Goal: Information Seeking & Learning: Learn about a topic

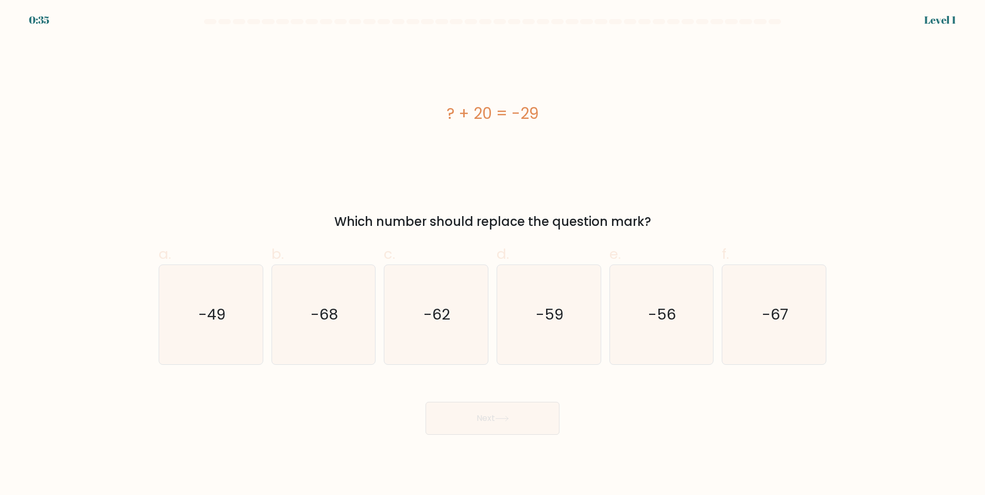
click at [297, 421] on div "Next" at bounding box center [492, 406] width 680 height 58
click at [199, 317] on text "-49" at bounding box center [211, 314] width 27 height 21
click at [492, 254] on input "a. -49" at bounding box center [492, 251] width 1 height 7
radio input "true"
click at [483, 418] on button "Next" at bounding box center [492, 418] width 134 height 33
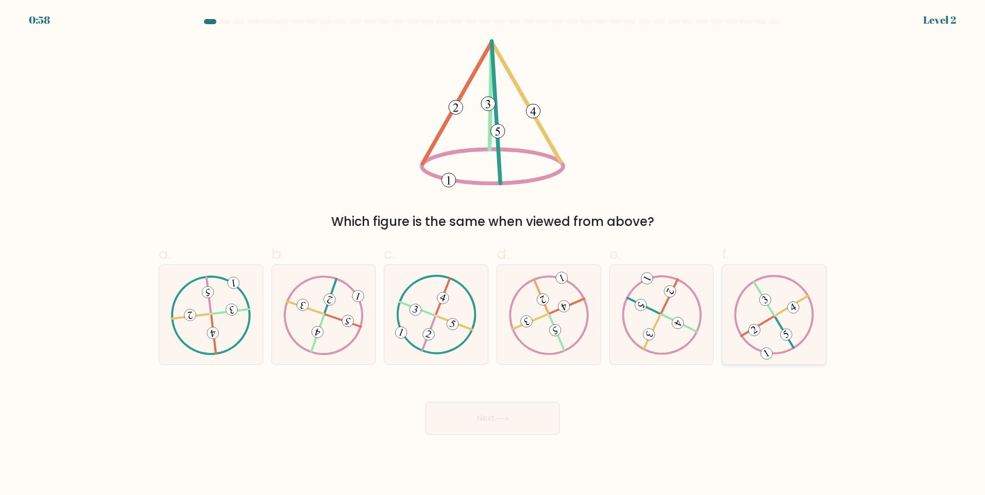
drag, startPoint x: 764, startPoint y: 324, endPoint x: 752, endPoint y: 329, distance: 13.2
click at [764, 323] on icon at bounding box center [774, 314] width 80 height 79
click at [493, 254] on input "f." at bounding box center [492, 251] width 1 height 7
radio input "true"
click at [471, 435] on body "0:58 Level 2" at bounding box center [492, 247] width 985 height 495
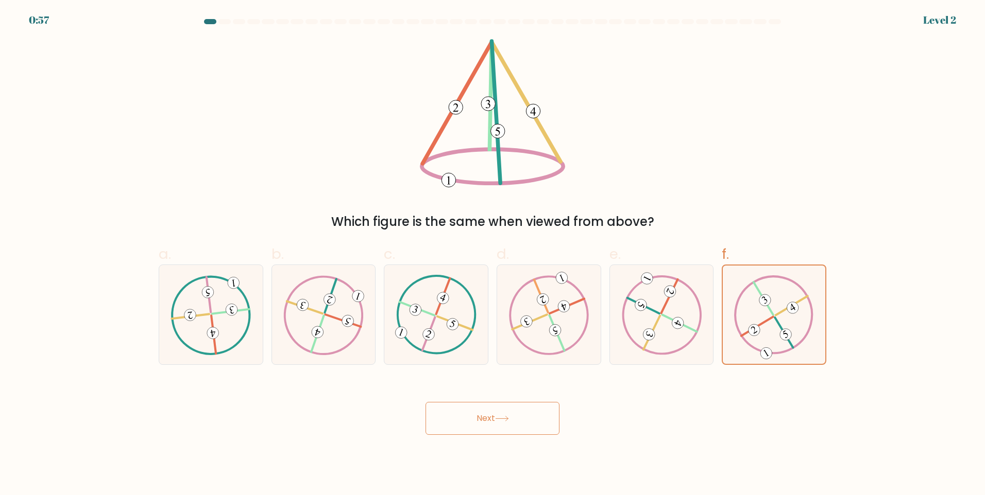
click at [472, 421] on button "Next" at bounding box center [492, 418] width 134 height 33
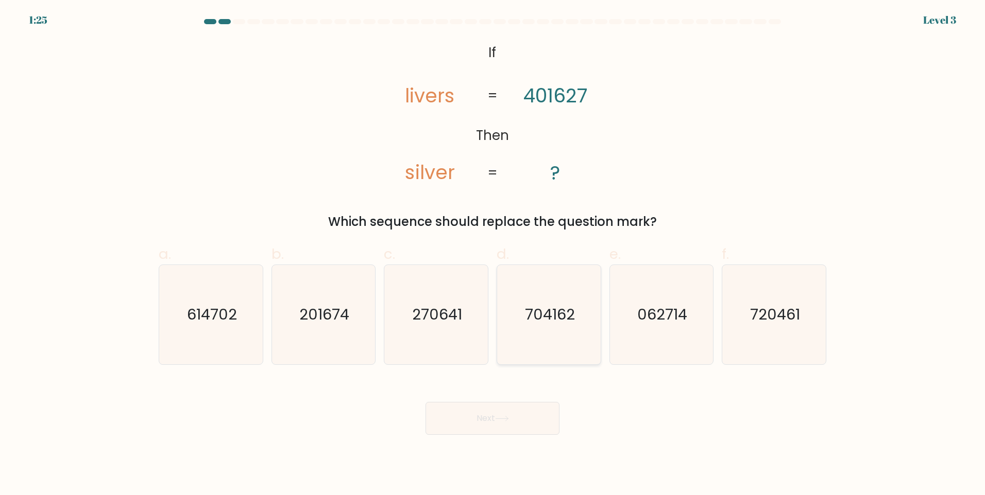
click at [566, 322] on text "704162" at bounding box center [550, 314] width 50 height 21
click at [493, 254] on input "d. 704162" at bounding box center [492, 251] width 1 height 7
radio input "true"
click at [502, 433] on button "Next" at bounding box center [492, 418] width 134 height 33
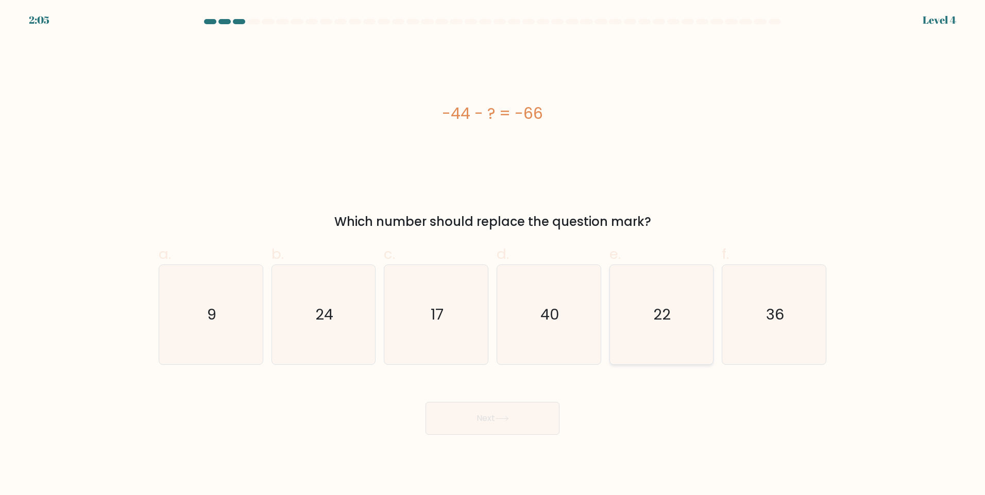
click at [637, 320] on icon "22" at bounding box center [660, 314] width 99 height 99
click at [493, 254] on input "e. 22" at bounding box center [492, 251] width 1 height 7
radio input "true"
click at [486, 420] on button "Next" at bounding box center [492, 418] width 134 height 33
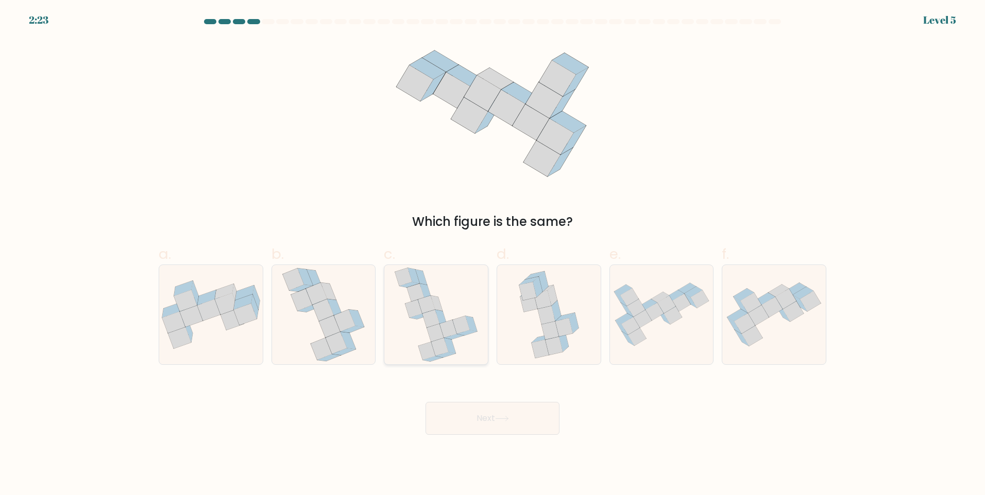
click at [450, 351] on icon at bounding box center [450, 345] width 12 height 15
click at [492, 254] on input "c." at bounding box center [492, 251] width 1 height 7
radio input "true"
click at [472, 426] on button "Next" at bounding box center [492, 418] width 134 height 33
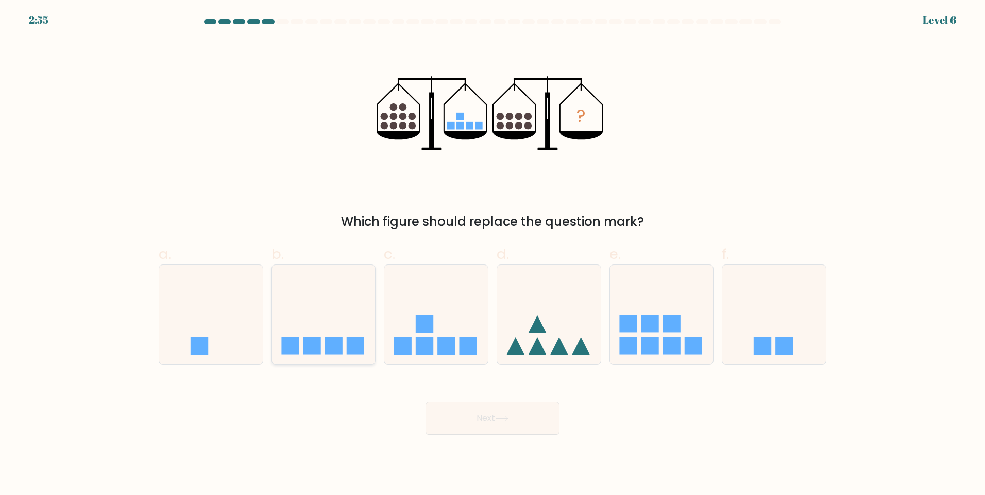
click at [368, 304] on icon at bounding box center [324, 314] width 104 height 85
click at [492, 254] on input "b." at bounding box center [492, 251] width 1 height 7
radio input "true"
click at [460, 444] on body "2:55 Level 6" at bounding box center [492, 247] width 985 height 495
click at [479, 411] on button "Next" at bounding box center [492, 418] width 134 height 33
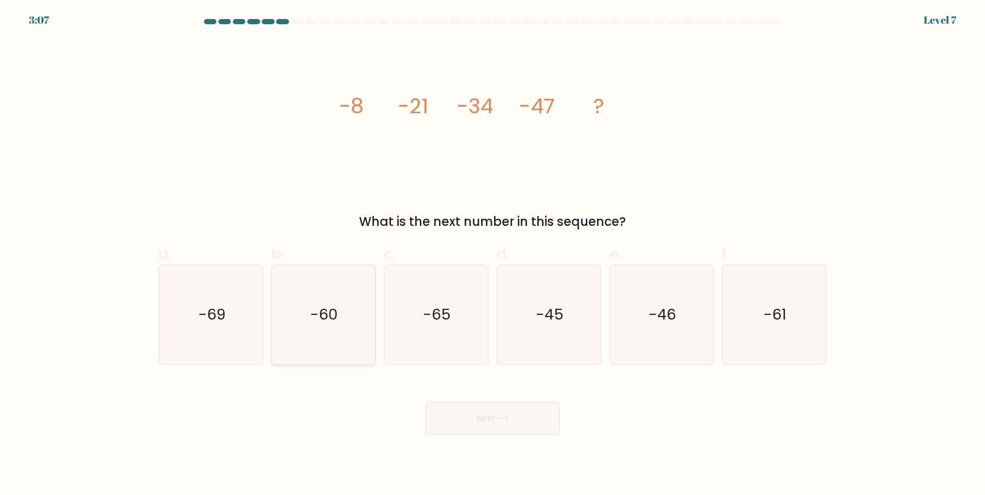
click at [348, 317] on icon "-60" at bounding box center [322, 314] width 99 height 99
click at [492, 254] on input "b. -60" at bounding box center [492, 251] width 1 height 7
radio input "true"
click at [502, 436] on body "3:07 Level 7" at bounding box center [492, 247] width 985 height 495
drag, startPoint x: 512, startPoint y: 419, endPoint x: 523, endPoint y: 416, distance: 11.4
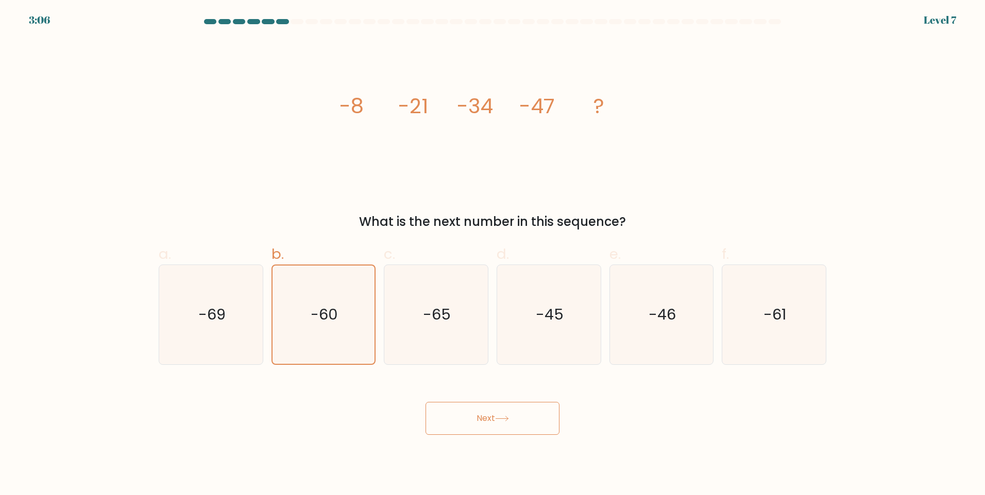
click at [515, 419] on button "Next" at bounding box center [492, 418] width 134 height 33
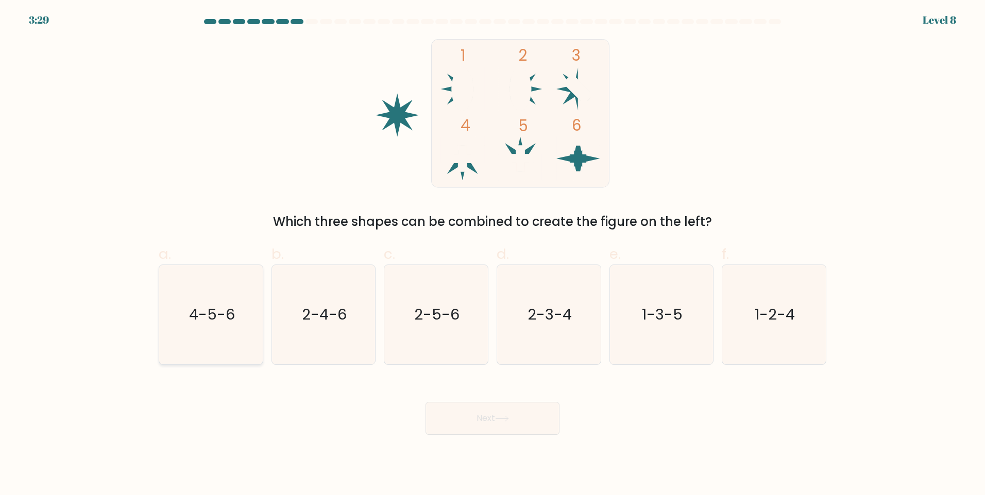
click at [228, 331] on icon "4-5-6" at bounding box center [210, 314] width 99 height 99
click at [492, 254] on input "a. 4-5-6" at bounding box center [492, 251] width 1 height 7
radio input "true"
click at [486, 422] on button "Next" at bounding box center [492, 418] width 134 height 33
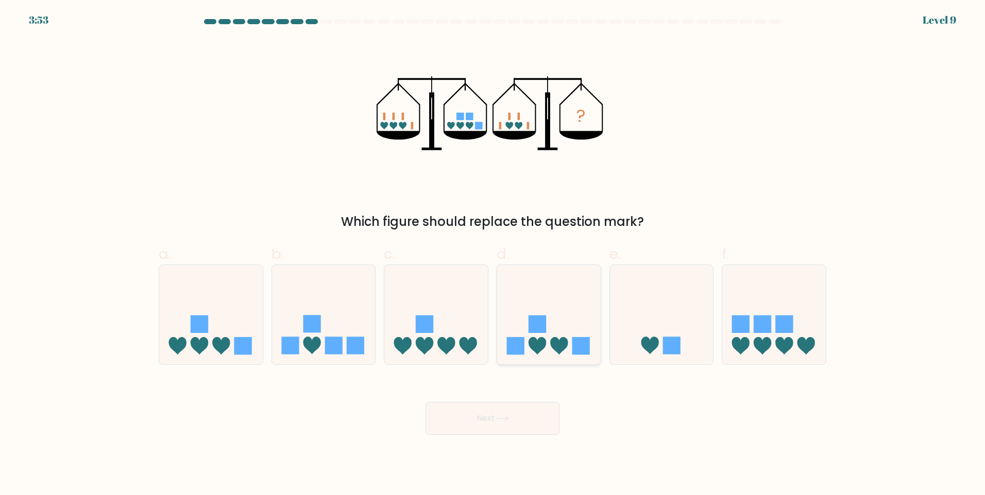
click at [546, 338] on icon at bounding box center [549, 314] width 104 height 85
click at [493, 254] on input "d." at bounding box center [492, 251] width 1 height 7
radio input "true"
click at [525, 425] on button "Next" at bounding box center [492, 418] width 134 height 33
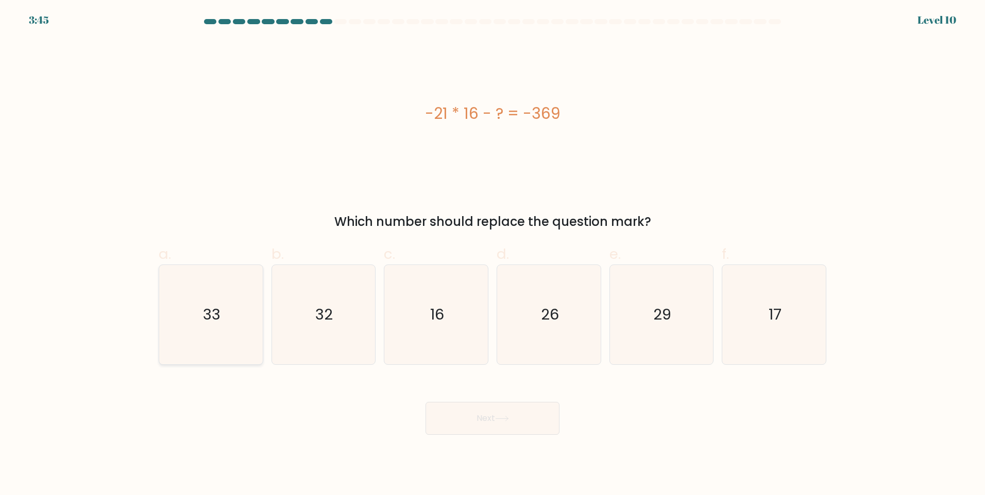
click at [246, 343] on icon "33" at bounding box center [210, 314] width 99 height 99
click at [492, 254] on input "a. 33" at bounding box center [492, 251] width 1 height 7
radio input "true"
click at [514, 421] on button "Next" at bounding box center [492, 418] width 134 height 33
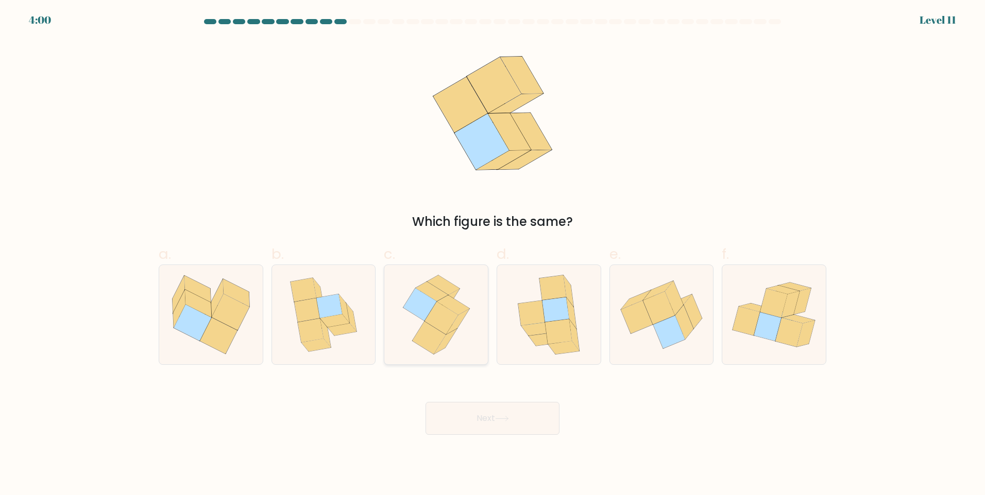
click at [465, 334] on icon at bounding box center [436, 314] width 81 height 99
click at [492, 254] on input "c." at bounding box center [492, 251] width 1 height 7
radio input "true"
drag, startPoint x: 485, startPoint y: 414, endPoint x: 486, endPoint y: 420, distance: 6.8
click at [486, 415] on button "Next" at bounding box center [492, 418] width 134 height 33
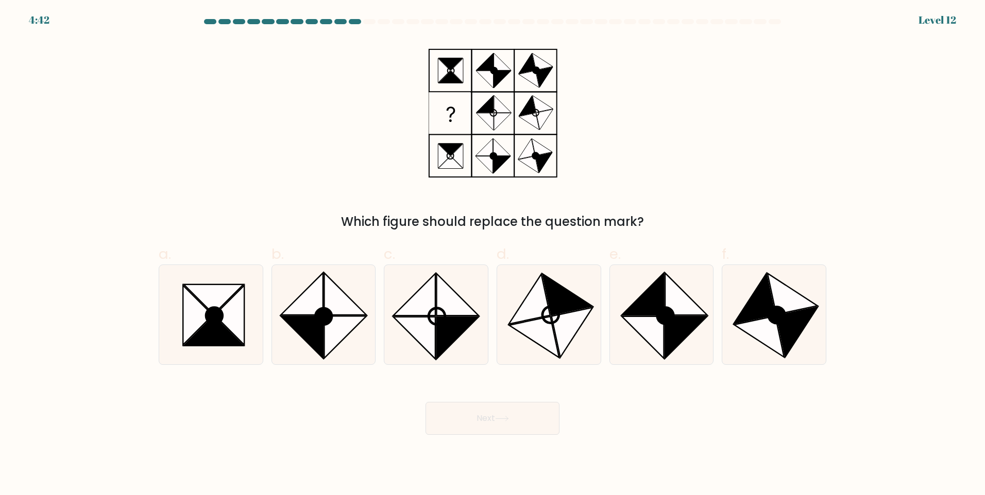
click at [703, 432] on div "Next" at bounding box center [492, 406] width 680 height 58
click at [220, 350] on icon at bounding box center [210, 314] width 99 height 99
click at [492, 254] on input "a." at bounding box center [492, 251] width 1 height 7
radio input "true"
click at [462, 425] on button "Next" at bounding box center [492, 418] width 134 height 33
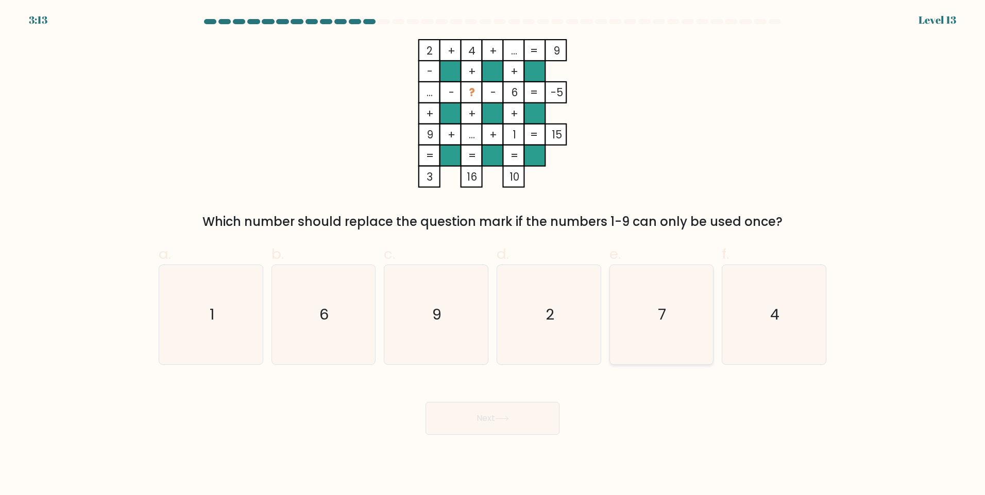
drag, startPoint x: 645, startPoint y: 314, endPoint x: 642, endPoint y: 320, distance: 7.4
click at [646, 314] on icon "7" at bounding box center [660, 314] width 99 height 99
click at [493, 254] on input "e. 7" at bounding box center [492, 251] width 1 height 7
radio input "true"
click at [530, 426] on button "Next" at bounding box center [492, 418] width 134 height 33
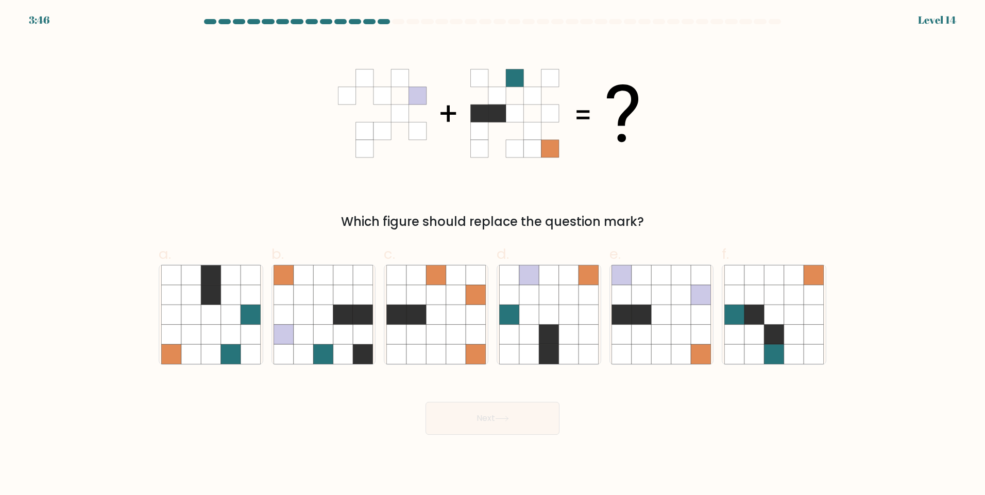
click at [370, 67] on icon at bounding box center [492, 113] width 309 height 149
click at [418, 90] on icon at bounding box center [417, 96] width 18 height 18
click at [345, 114] on icon at bounding box center [347, 114] width 18 height 18
click at [363, 113] on icon at bounding box center [365, 114] width 18 height 18
click at [436, 148] on icon at bounding box center [492, 113] width 309 height 149
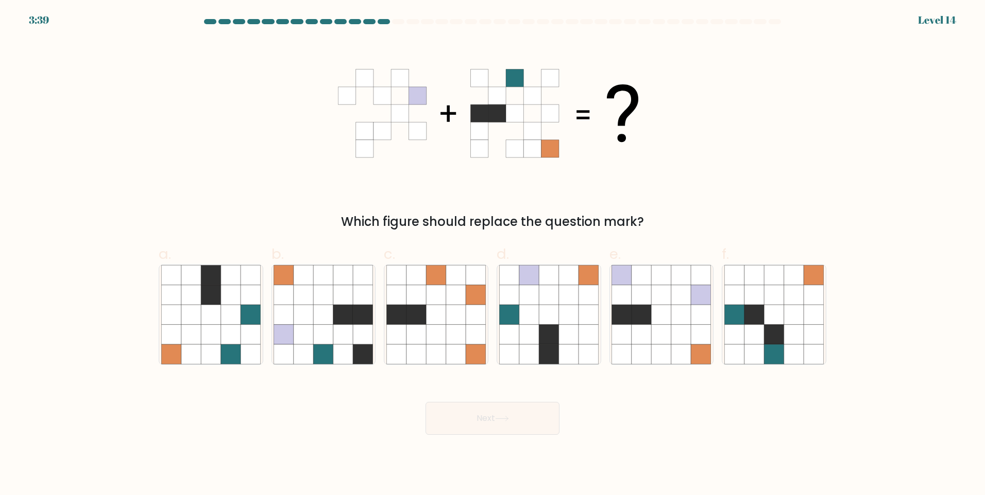
click at [412, 153] on icon at bounding box center [417, 149] width 18 height 18
click at [422, 149] on icon at bounding box center [417, 149] width 18 height 18
click at [525, 319] on icon at bounding box center [529, 315] width 20 height 20
click at [493, 254] on input "d." at bounding box center [492, 251] width 1 height 7
radio input "true"
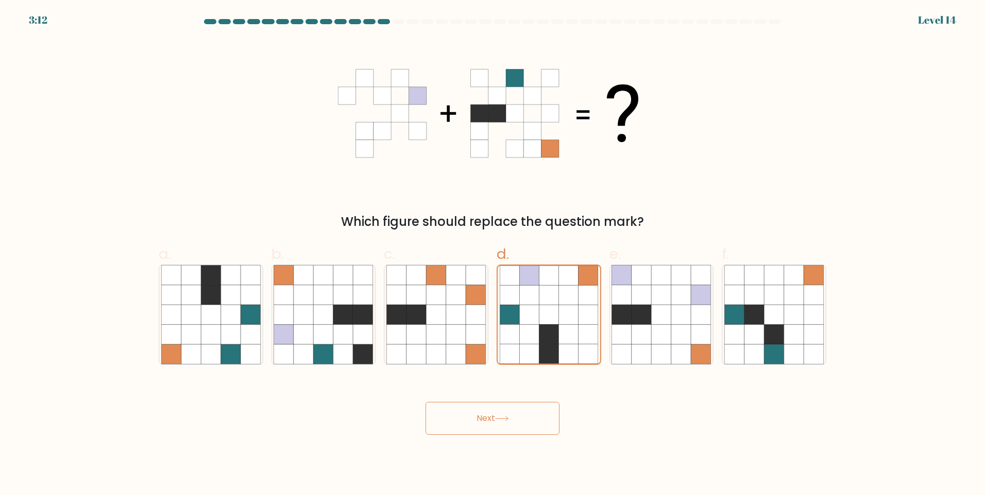
click at [472, 413] on button "Next" at bounding box center [492, 418] width 134 height 33
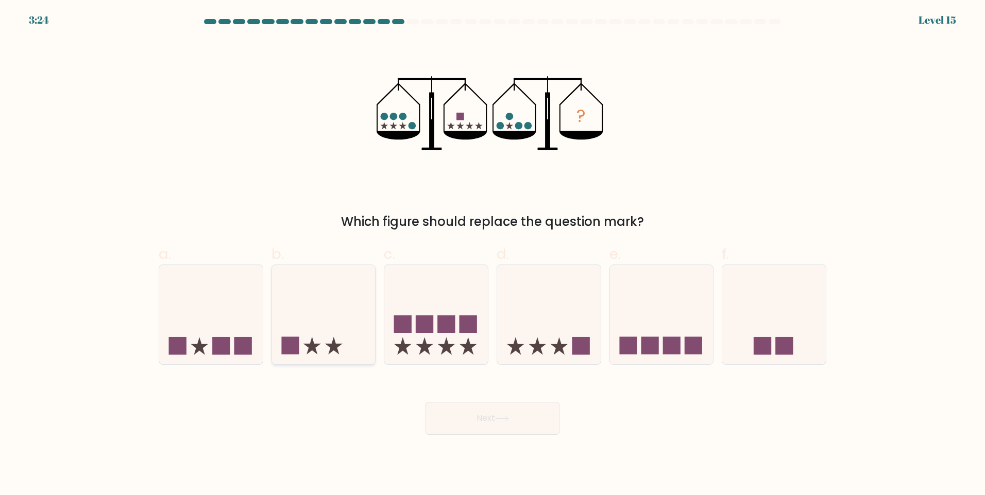
click at [340, 312] on icon at bounding box center [324, 314] width 104 height 85
click at [492, 254] on input "b." at bounding box center [492, 251] width 1 height 7
radio input "true"
click at [470, 419] on button "Next" at bounding box center [492, 418] width 134 height 33
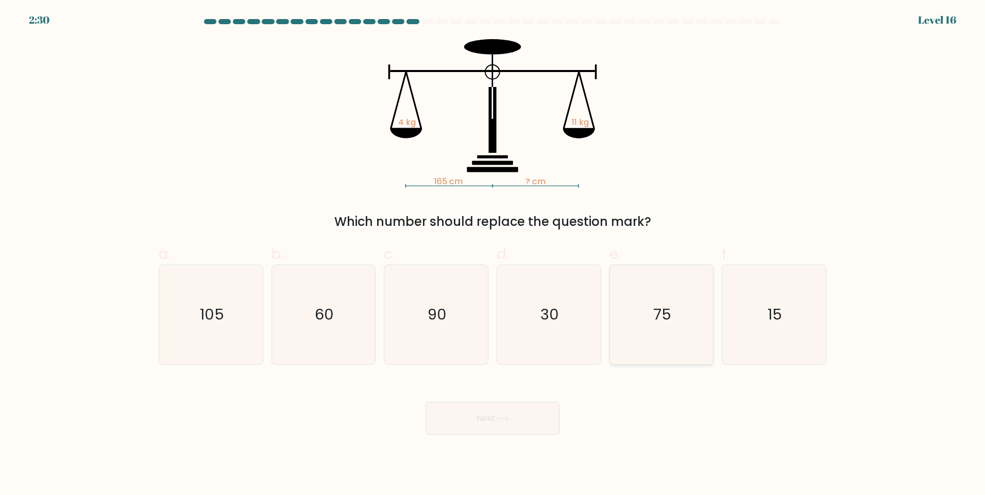
click at [638, 311] on icon "75" at bounding box center [660, 314] width 99 height 99
click at [493, 254] on input "e. 75" at bounding box center [492, 251] width 1 height 7
radio input "true"
click at [519, 415] on button "Next" at bounding box center [492, 418] width 134 height 33
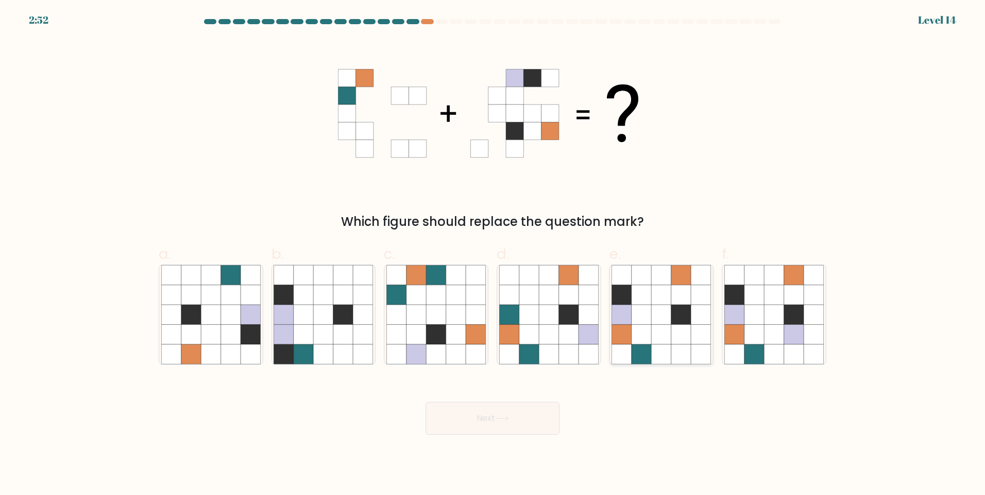
click at [660, 355] on icon at bounding box center [661, 355] width 20 height 20
click at [493, 254] on input "e." at bounding box center [492, 251] width 1 height 7
radio input "true"
click at [502, 426] on button "Next" at bounding box center [492, 418] width 134 height 33
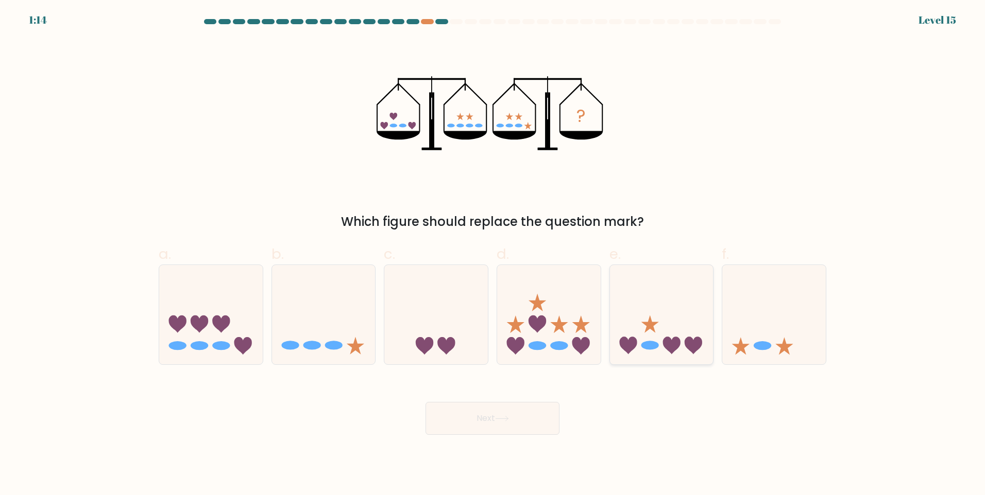
click at [682, 347] on icon at bounding box center [662, 314] width 104 height 85
click at [493, 254] on input "e." at bounding box center [492, 251] width 1 height 7
radio input "true"
click at [520, 411] on button "Next" at bounding box center [492, 418] width 134 height 33
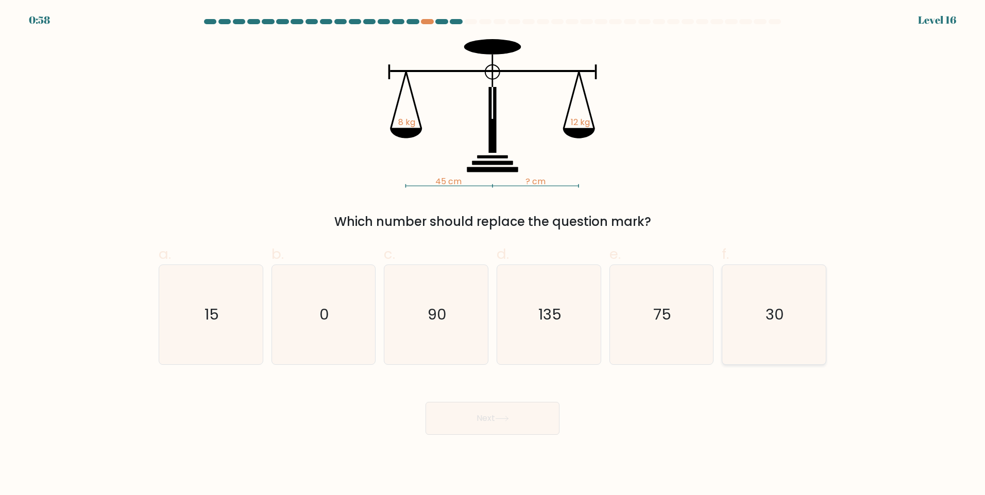
click at [786, 341] on icon "30" at bounding box center [773, 314] width 99 height 99
click at [493, 254] on input "f. 30" at bounding box center [492, 251] width 1 height 7
radio input "true"
click at [511, 430] on button "Next" at bounding box center [492, 418] width 134 height 33
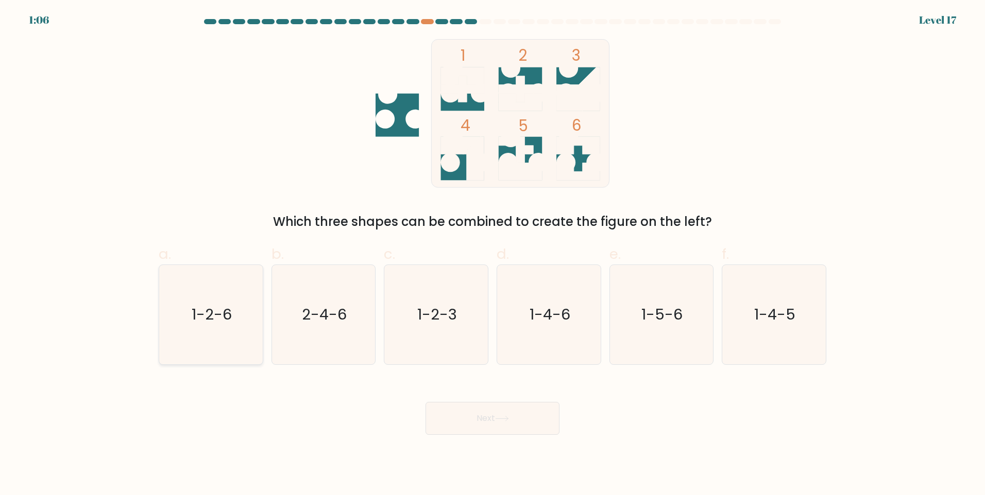
click at [234, 344] on icon "1-2-6" at bounding box center [210, 314] width 99 height 99
click at [492, 254] on input "a. 1-2-6" at bounding box center [492, 251] width 1 height 7
radio input "true"
click at [492, 430] on button "Next" at bounding box center [492, 418] width 134 height 33
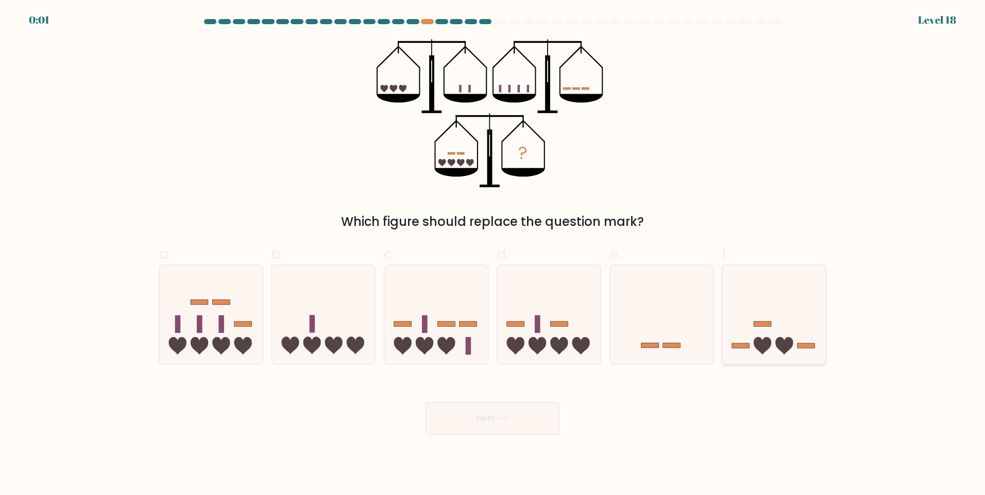
click at [771, 325] on icon at bounding box center [774, 314] width 104 height 85
click at [493, 254] on input "f." at bounding box center [492, 251] width 1 height 7
radio input "true"
click at [513, 402] on button "Next" at bounding box center [492, 418] width 134 height 33
click at [506, 417] on icon at bounding box center [502, 419] width 14 height 6
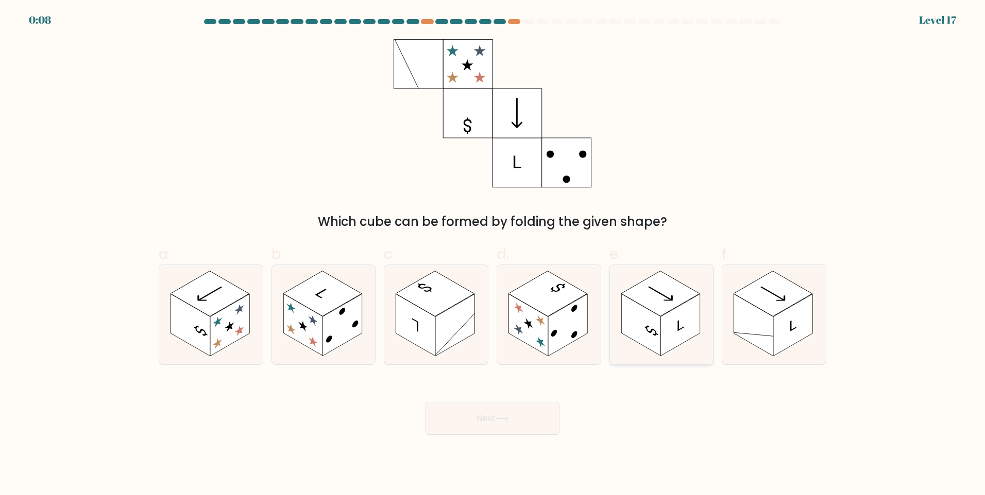
click at [667, 329] on rect at bounding box center [679, 325] width 39 height 62
click at [493, 254] on input "e." at bounding box center [492, 251] width 1 height 7
radio input "true"
click at [526, 390] on div "Next" at bounding box center [492, 406] width 680 height 58
click at [500, 428] on button "Next" at bounding box center [492, 418] width 134 height 33
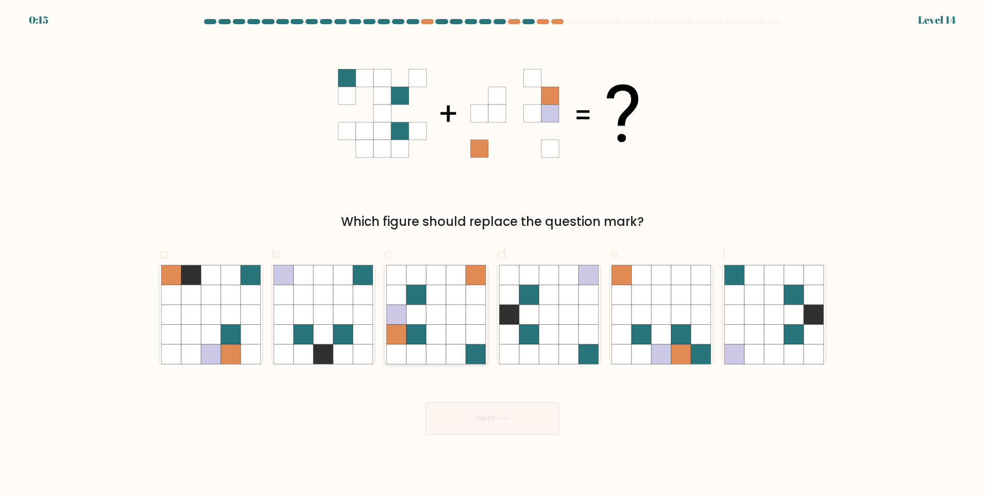
click at [443, 330] on icon at bounding box center [436, 335] width 20 height 20
click at [492, 254] on input "c." at bounding box center [492, 251] width 1 height 7
radio input "true"
click at [501, 430] on button "Next" at bounding box center [492, 418] width 134 height 33
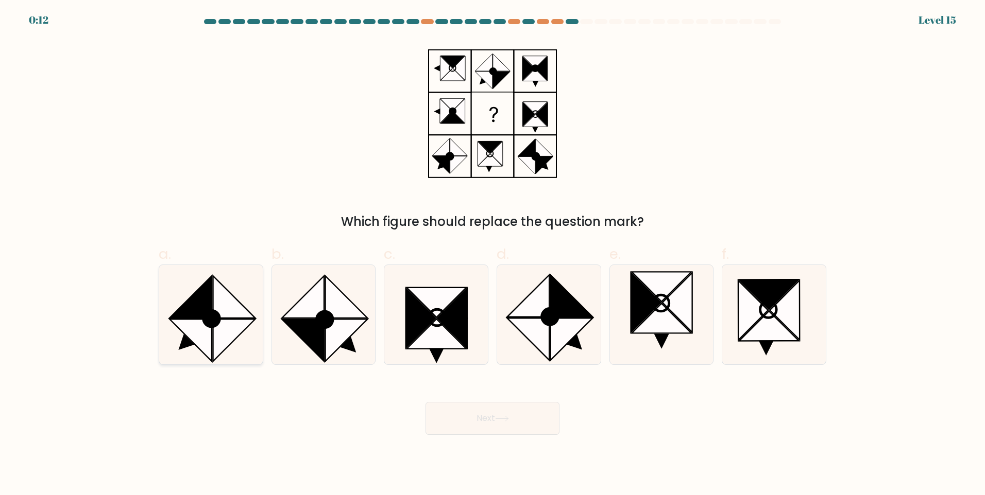
click at [222, 337] on icon at bounding box center [234, 340] width 42 height 42
click at [492, 254] on input "a." at bounding box center [492, 251] width 1 height 7
radio input "true"
click at [497, 418] on icon at bounding box center [502, 419] width 14 height 6
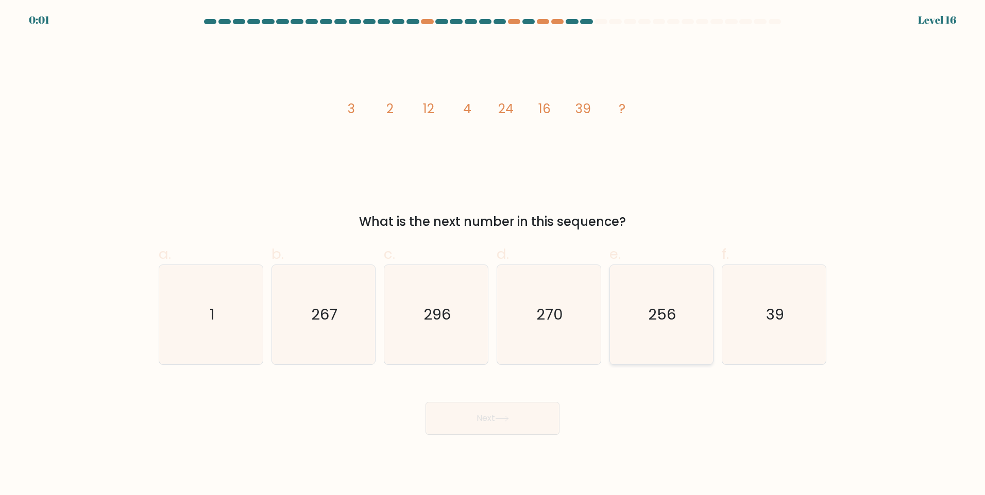
click at [638, 333] on icon "256" at bounding box center [660, 314] width 99 height 99
click at [493, 254] on input "e. 256" at bounding box center [492, 251] width 1 height 7
radio input "true"
drag, startPoint x: 501, startPoint y: 411, endPoint x: 496, endPoint y: 417, distance: 7.3
click at [496, 417] on div "Next" at bounding box center [492, 406] width 680 height 58
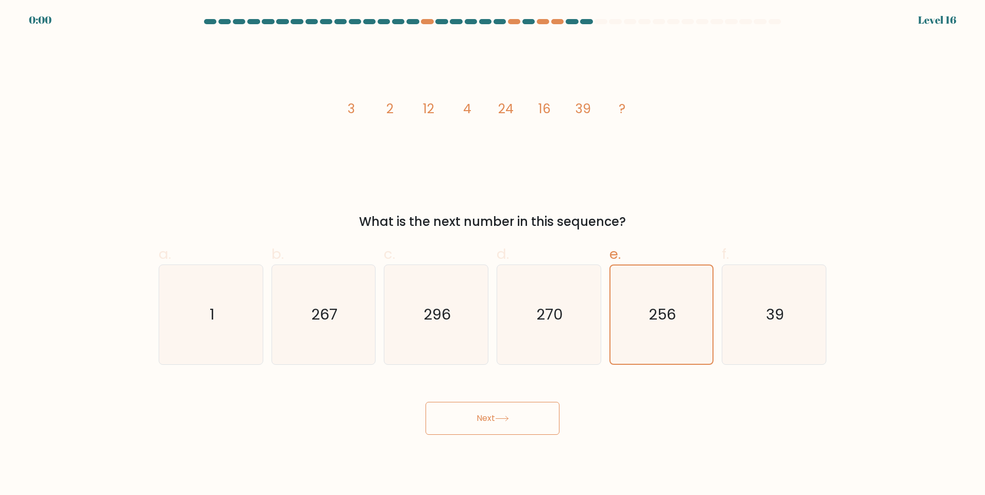
click at [499, 419] on button "Next" at bounding box center [492, 418] width 134 height 33
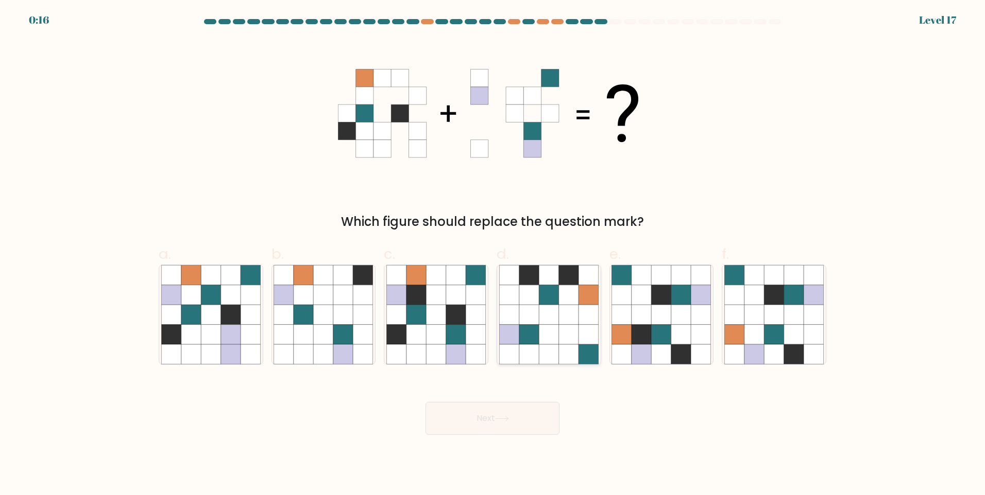
click at [562, 343] on icon at bounding box center [569, 335] width 20 height 20
click at [493, 254] on input "d." at bounding box center [492, 251] width 1 height 7
radio input "true"
click at [569, 355] on icon at bounding box center [568, 354] width 20 height 20
click at [493, 254] on input "d." at bounding box center [492, 251] width 1 height 7
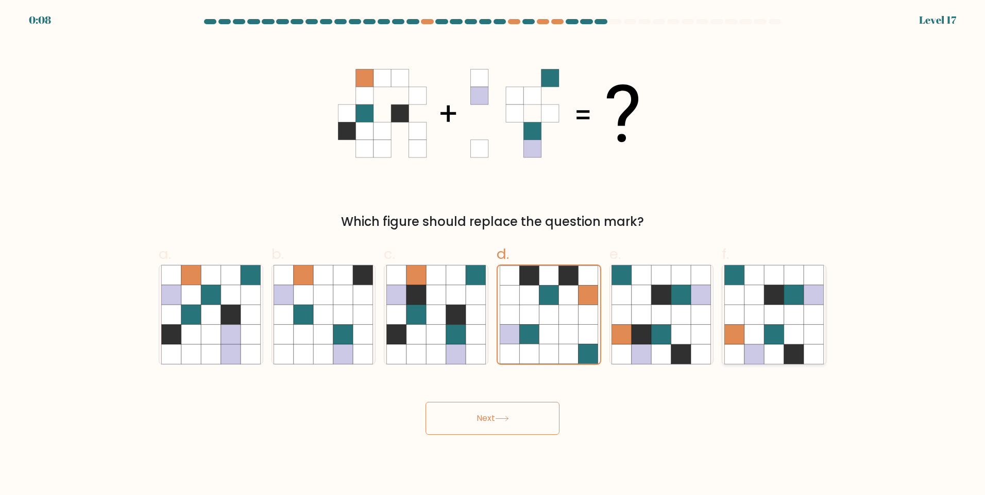
click at [784, 352] on icon at bounding box center [794, 355] width 20 height 20
click at [493, 254] on input "f." at bounding box center [492, 251] width 1 height 7
radio input "true"
click at [529, 427] on button "Next" at bounding box center [492, 418] width 134 height 33
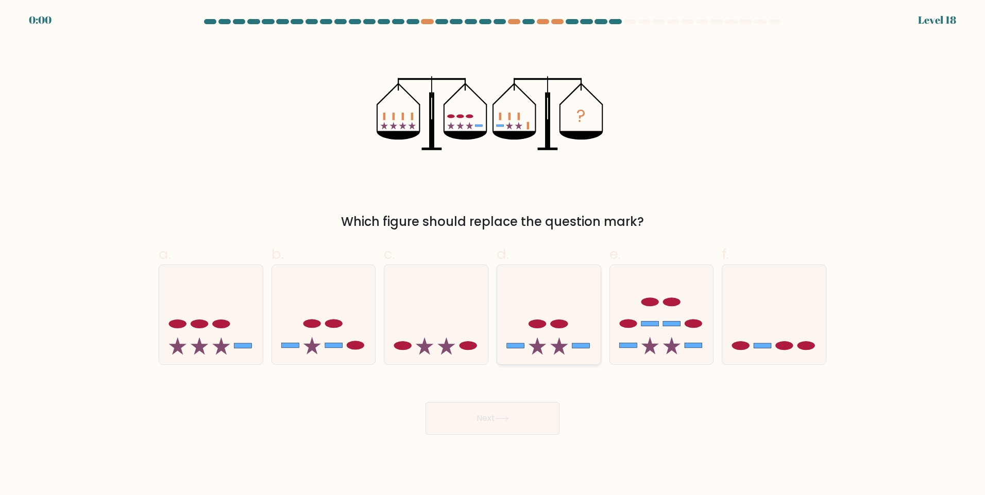
click at [535, 347] on icon at bounding box center [537, 346] width 18 height 18
click at [493, 254] on input "d." at bounding box center [492, 251] width 1 height 7
radio input "true"
click at [513, 409] on button "Next" at bounding box center [492, 418] width 134 height 33
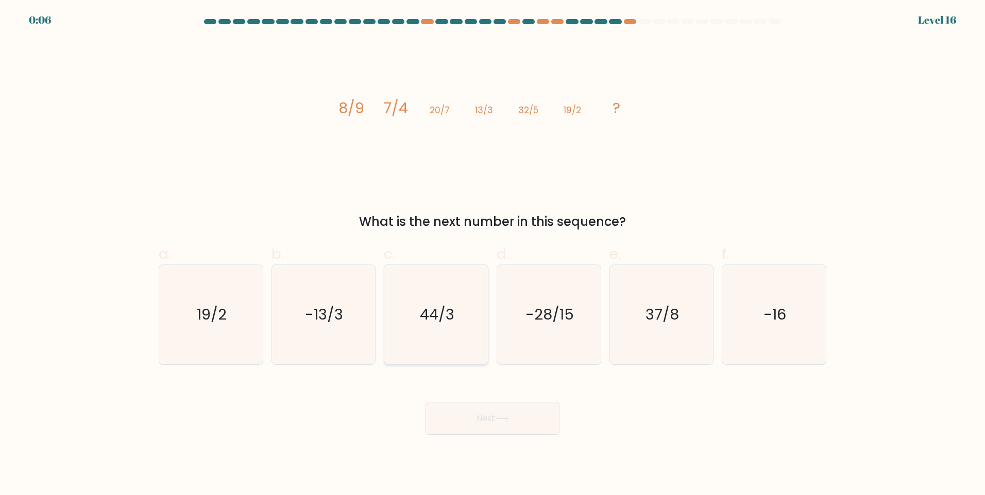
click at [452, 312] on text "44/3" at bounding box center [437, 314] width 35 height 21
click at [492, 254] on input "c. 44/3" at bounding box center [492, 251] width 1 height 7
radio input "true"
click at [470, 435] on body "0:05 Level 16" at bounding box center [492, 247] width 985 height 495
click at [482, 430] on button "Next" at bounding box center [492, 418] width 134 height 33
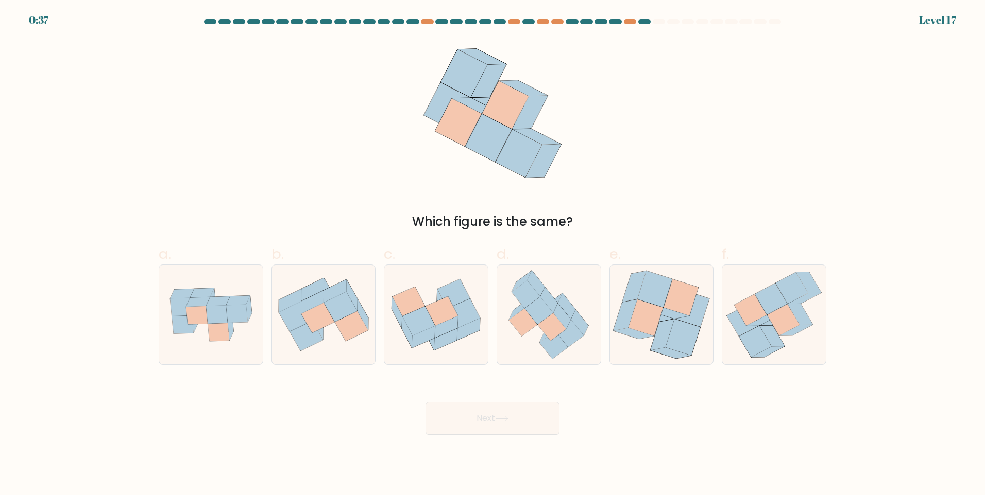
click at [601, 294] on div "d." at bounding box center [548, 305] width 113 height 122
click at [571, 360] on icon at bounding box center [548, 314] width 97 height 99
click at [493, 254] on input "d." at bounding box center [492, 251] width 1 height 7
radio input "true"
click at [519, 420] on button "Next" at bounding box center [492, 418] width 134 height 33
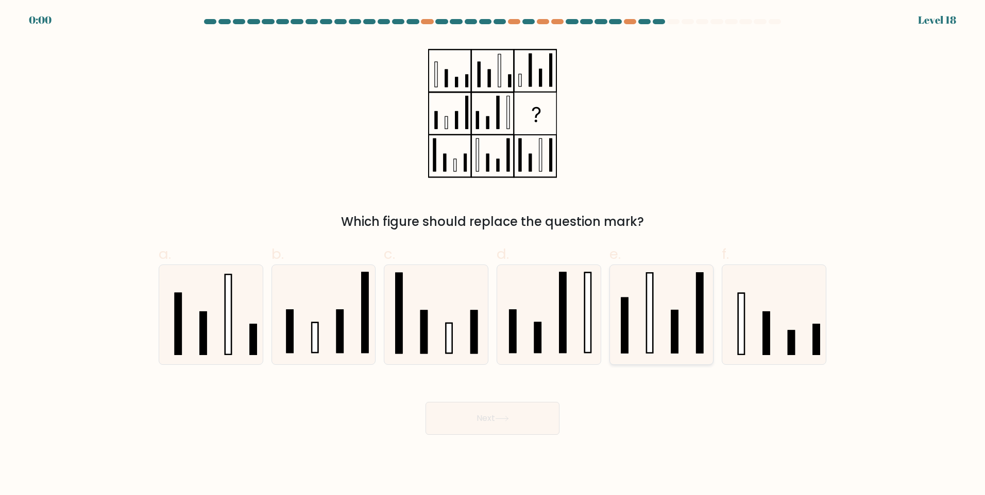
click at [662, 344] on icon at bounding box center [660, 314] width 99 height 99
click at [493, 254] on input "e." at bounding box center [492, 251] width 1 height 7
radio input "true"
click at [523, 419] on div "Next" at bounding box center [492, 406] width 680 height 58
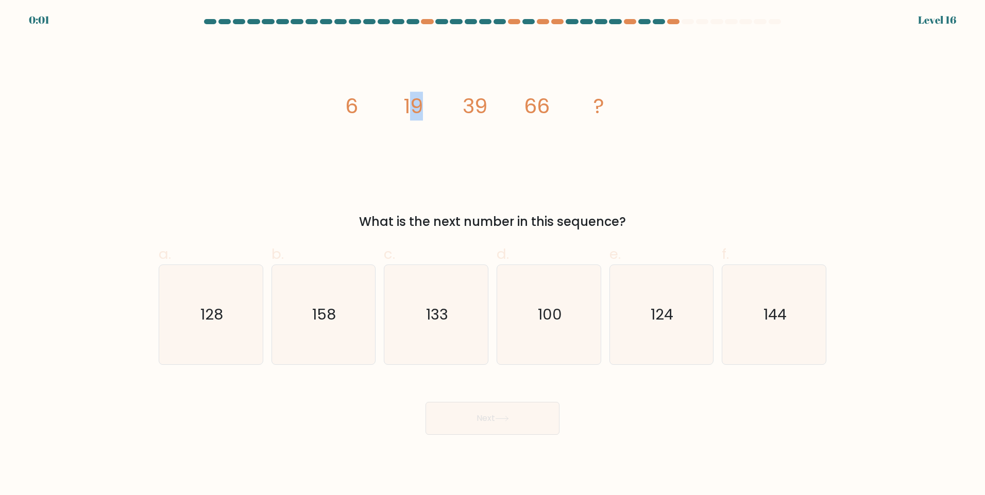
drag, startPoint x: 411, startPoint y: 105, endPoint x: 450, endPoint y: 106, distance: 39.2
click at [450, 106] on icon "image/svg+xml 6 19 39 66 ?" at bounding box center [492, 113] width 309 height 149
drag, startPoint x: 450, startPoint y: 106, endPoint x: 455, endPoint y: 124, distance: 18.6
click at [455, 124] on icon "image/svg+xml 6 19 39 66 ?" at bounding box center [492, 113] width 309 height 149
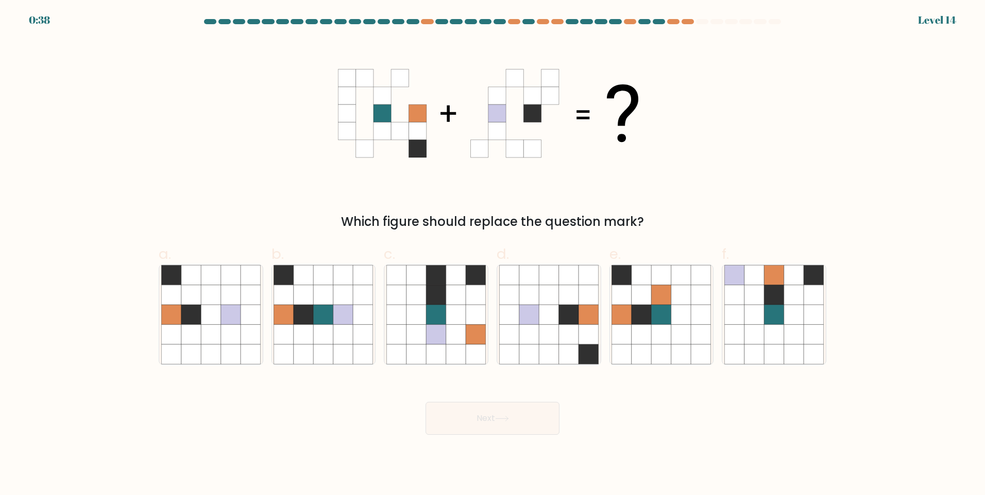
click at [454, 122] on icon at bounding box center [492, 113] width 309 height 149
click at [340, 318] on icon at bounding box center [343, 315] width 20 height 20
click at [492, 254] on input "b." at bounding box center [492, 251] width 1 height 7
radio input "true"
click at [467, 414] on button "Next" at bounding box center [492, 418] width 134 height 33
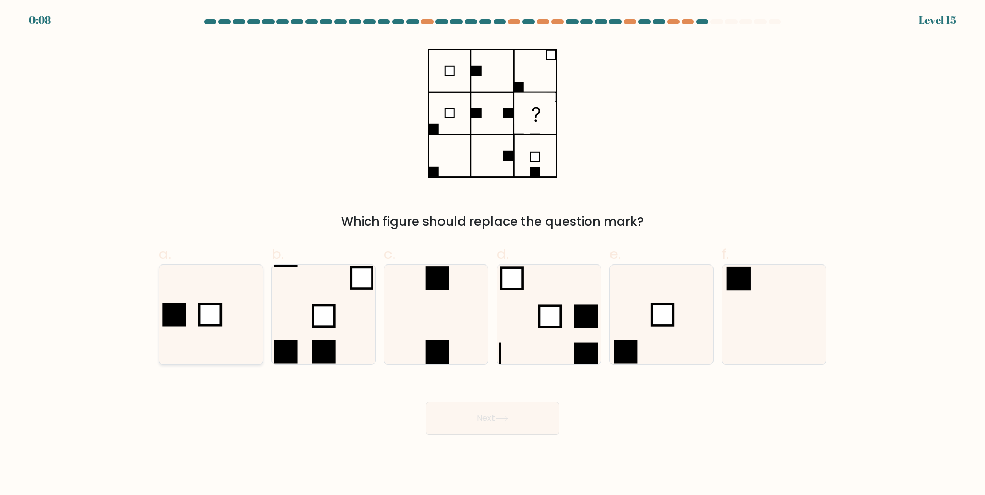
click at [214, 317] on rect at bounding box center [210, 315] width 22 height 22
click at [492, 254] on input "a." at bounding box center [492, 251] width 1 height 7
radio input "true"
click at [457, 422] on button "Next" at bounding box center [492, 418] width 134 height 33
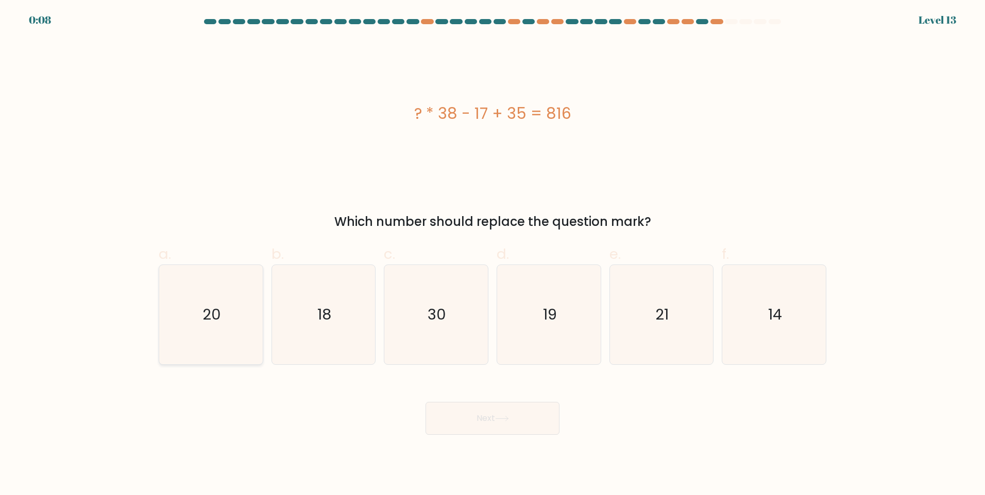
click at [170, 322] on icon "20" at bounding box center [210, 314] width 99 height 99
click at [492, 254] on input "a. 20" at bounding box center [492, 251] width 1 height 7
radio input "true"
click at [482, 422] on button "Next" at bounding box center [492, 418] width 134 height 33
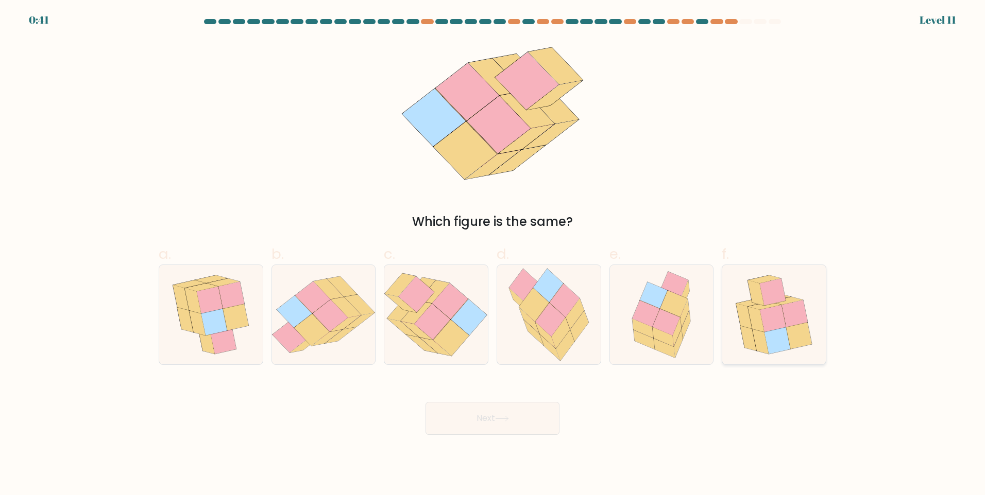
click at [811, 337] on icon at bounding box center [773, 314] width 93 height 99
click at [493, 254] on input "f." at bounding box center [492, 251] width 1 height 7
radio input "true"
click at [469, 394] on div "Next" at bounding box center [492, 406] width 680 height 58
click at [472, 418] on button "Next" at bounding box center [492, 418] width 134 height 33
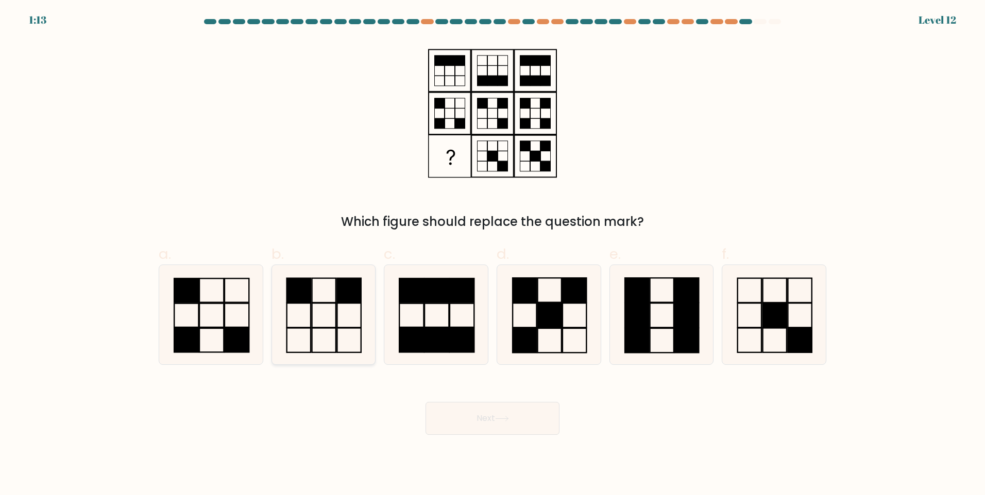
click at [338, 307] on rect at bounding box center [349, 315] width 24 height 24
click at [492, 254] on input "b." at bounding box center [492, 251] width 1 height 7
radio input "true"
click at [475, 430] on button "Next" at bounding box center [492, 418] width 134 height 33
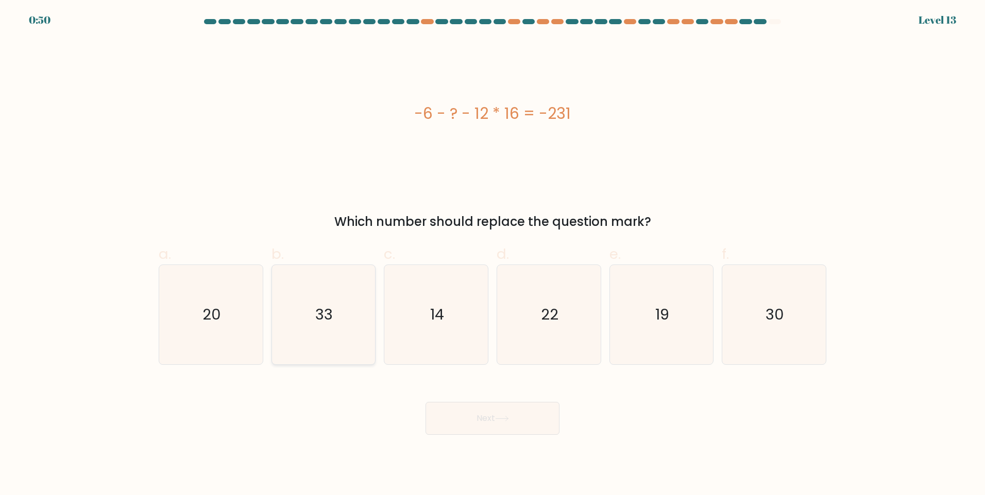
click at [321, 314] on text "33" at bounding box center [325, 314] width 18 height 21
click at [492, 254] on input "b. 33" at bounding box center [492, 251] width 1 height 7
radio input "true"
click at [480, 424] on button "Next" at bounding box center [492, 418] width 134 height 33
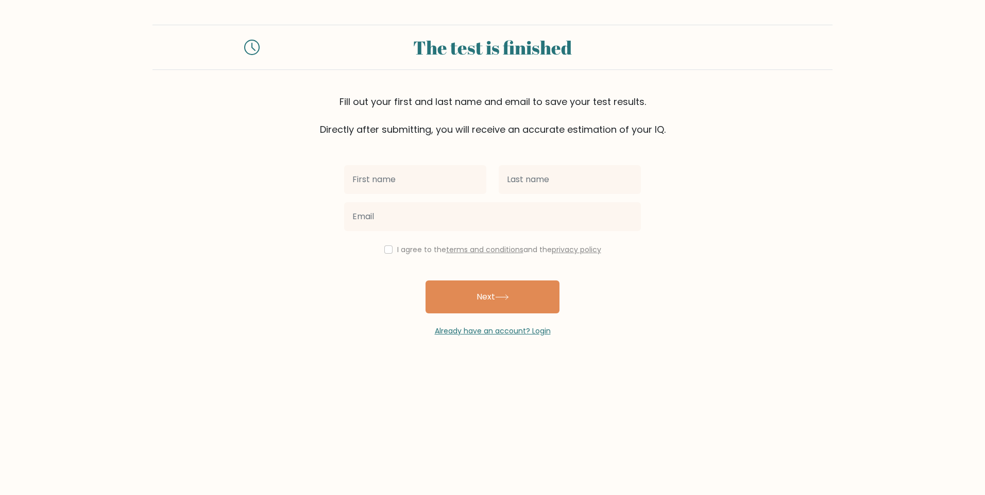
click at [408, 176] on input "text" at bounding box center [415, 179] width 142 height 29
type input "lmao"
click at [583, 171] on input "text" at bounding box center [570, 179] width 142 height 29
type input "wtf"
click at [527, 213] on input "email" at bounding box center [492, 216] width 297 height 29
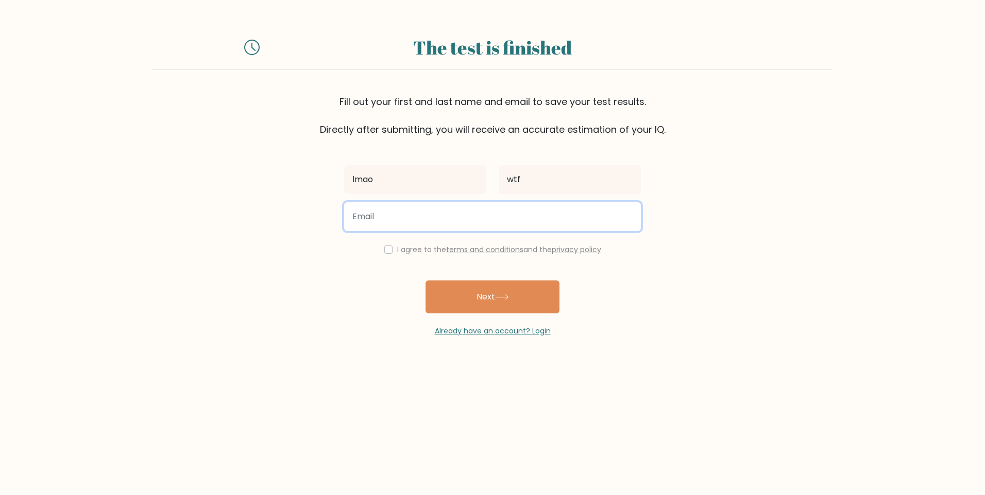
click at [505, 230] on input "email" at bounding box center [492, 216] width 297 height 29
type input "0k4m1d473@gmail.com"
click at [389, 248] on input "checkbox" at bounding box center [388, 250] width 8 height 8
checkbox input "true"
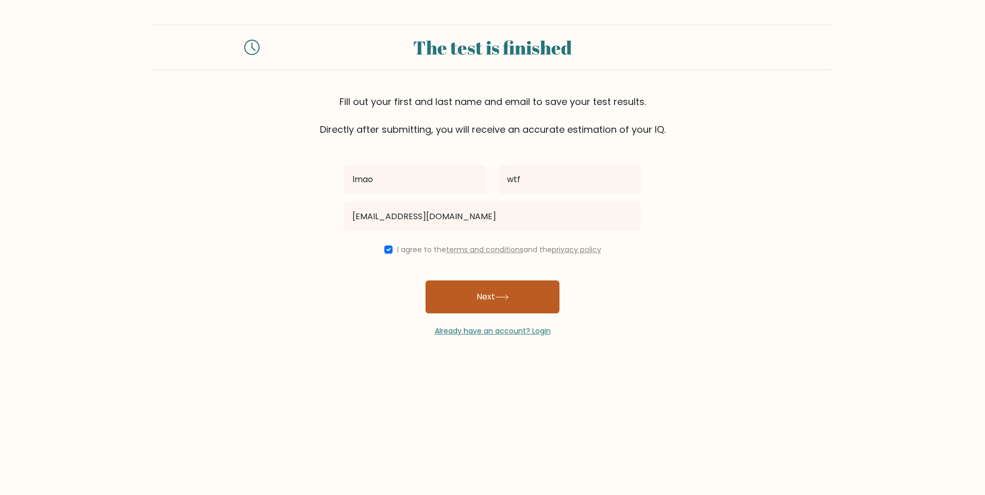
click at [459, 293] on button "Next" at bounding box center [492, 297] width 134 height 33
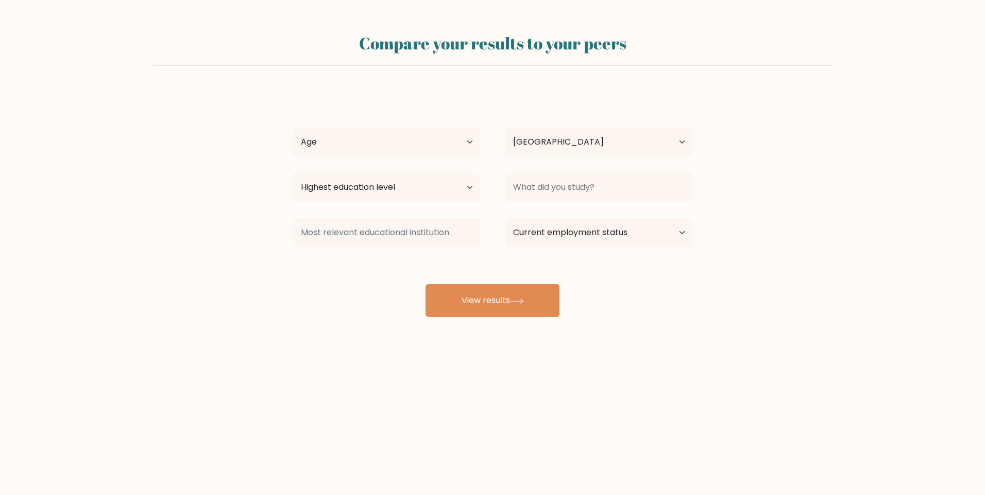
select select "AR"
click at [468, 146] on select "Age Under [DEMOGRAPHIC_DATA] [DEMOGRAPHIC_DATA] [DEMOGRAPHIC_DATA] [DEMOGRAPHIC…" at bounding box center [386, 142] width 187 height 29
select select "18_24"
click at [293, 128] on select "Age Under [DEMOGRAPHIC_DATA] [DEMOGRAPHIC_DATA] [DEMOGRAPHIC_DATA] [DEMOGRAPHIC…" at bounding box center [386, 142] width 187 height 29
click at [599, 147] on select "Country [GEOGRAPHIC_DATA] [GEOGRAPHIC_DATA] [GEOGRAPHIC_DATA] [US_STATE] [GEOGR…" at bounding box center [598, 142] width 187 height 29
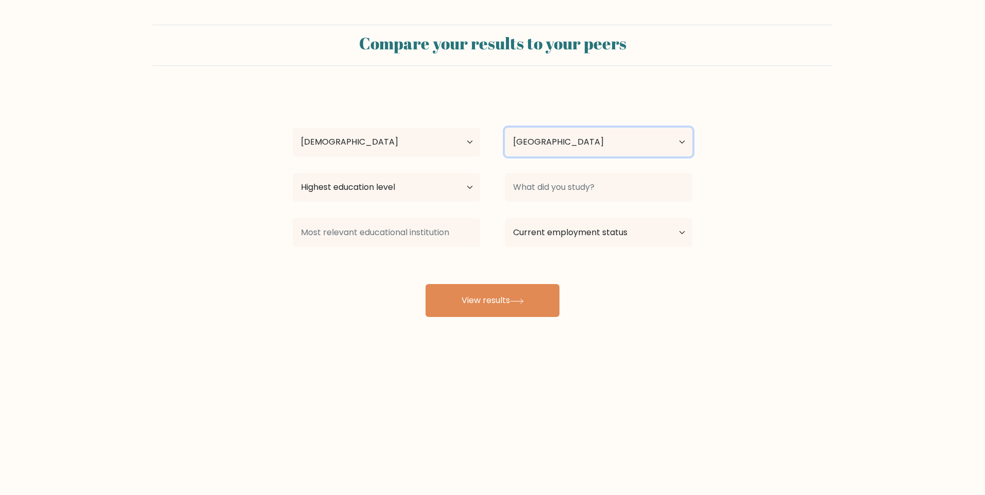
select select "AG"
click at [505, 128] on select "Country [GEOGRAPHIC_DATA] [GEOGRAPHIC_DATA] [GEOGRAPHIC_DATA] [US_STATE] [GEOGR…" at bounding box center [598, 142] width 187 height 29
click at [410, 194] on select "Highest education level No schooling Primary Lower Secondary Upper Secondary Oc…" at bounding box center [386, 187] width 187 height 29
select select "bachelors_degree"
click at [293, 173] on select "Highest education level No schooling Primary Lower Secondary Upper Secondary Oc…" at bounding box center [386, 187] width 187 height 29
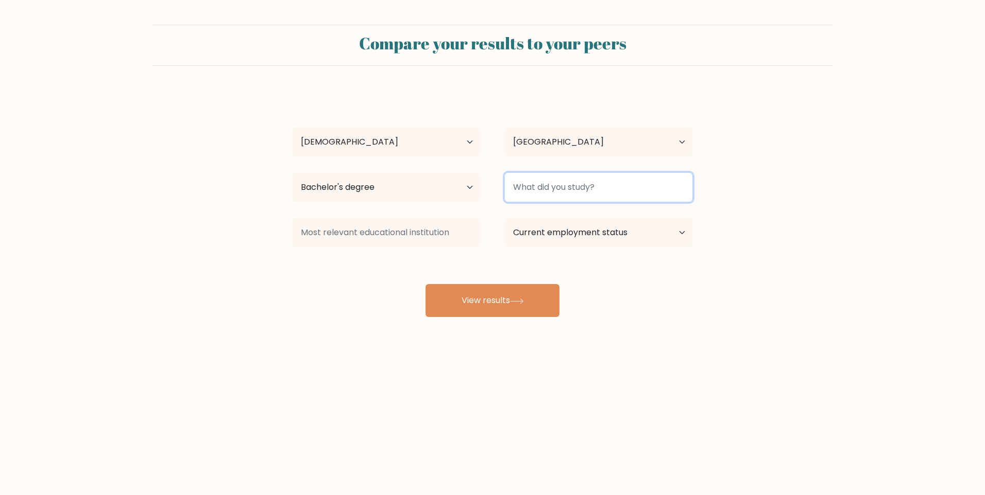
click at [608, 190] on input at bounding box center [598, 187] width 187 height 29
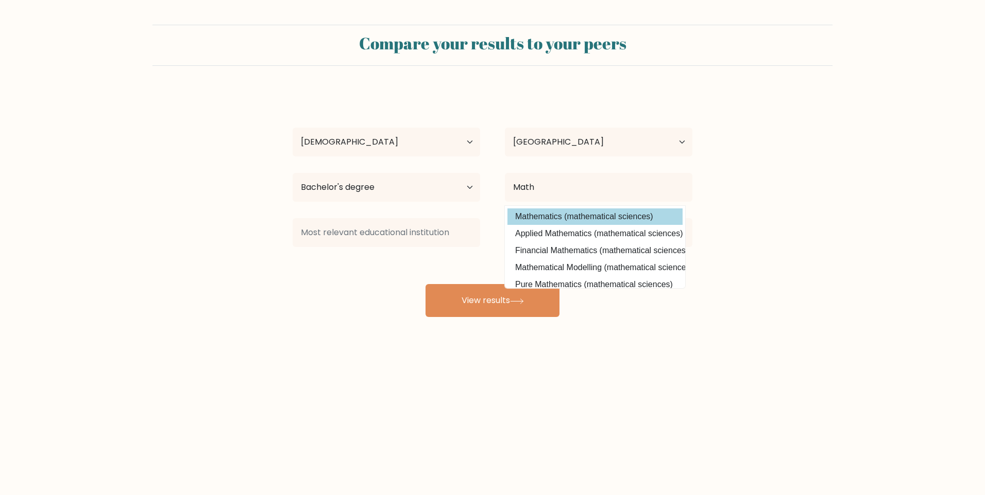
click at [610, 219] on option "Mathematics (mathematical sciences)" at bounding box center [594, 217] width 175 height 16
type input "Mathematics"
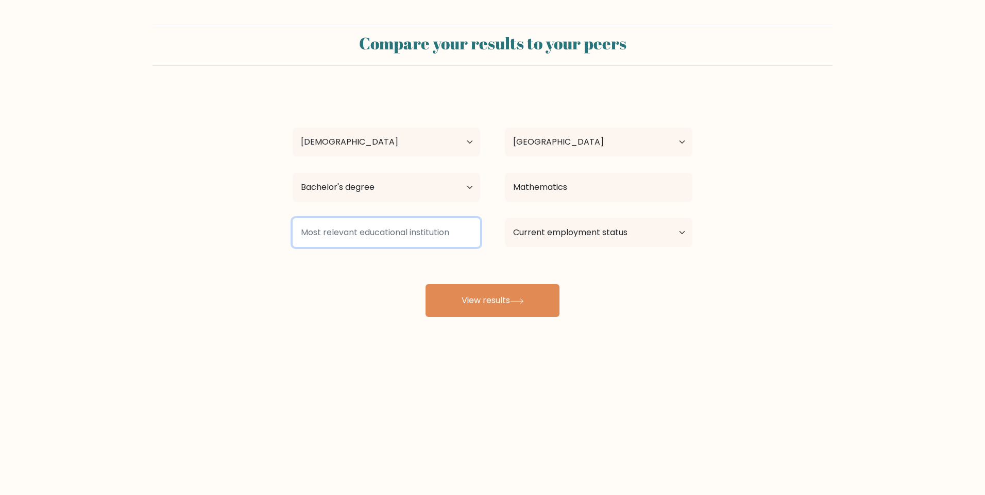
click at [449, 234] on input at bounding box center [386, 232] width 187 height 29
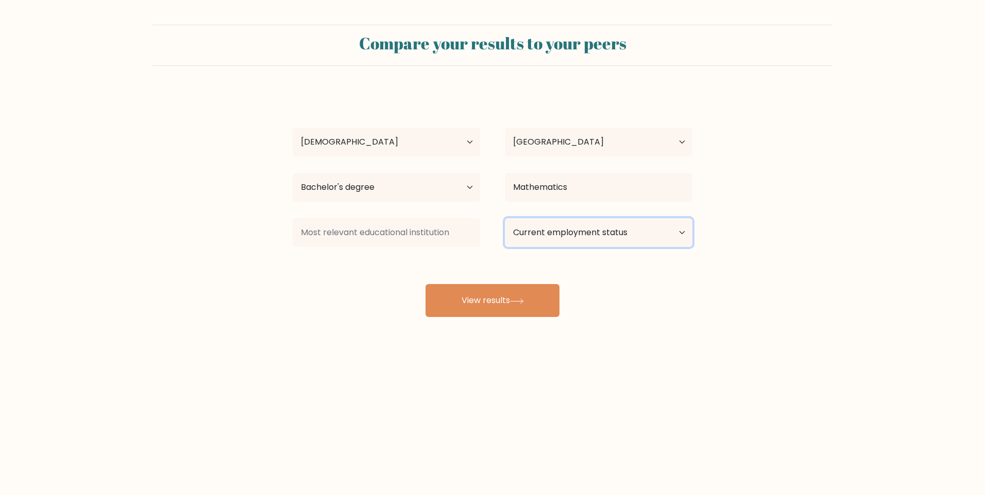
click at [671, 235] on select "Current employment status Employed Student Retired Other / prefer not to answer" at bounding box center [598, 232] width 187 height 29
select select "student"
click at [505, 218] on select "Current employment status Employed Student Retired Other / prefer not to answer" at bounding box center [598, 232] width 187 height 29
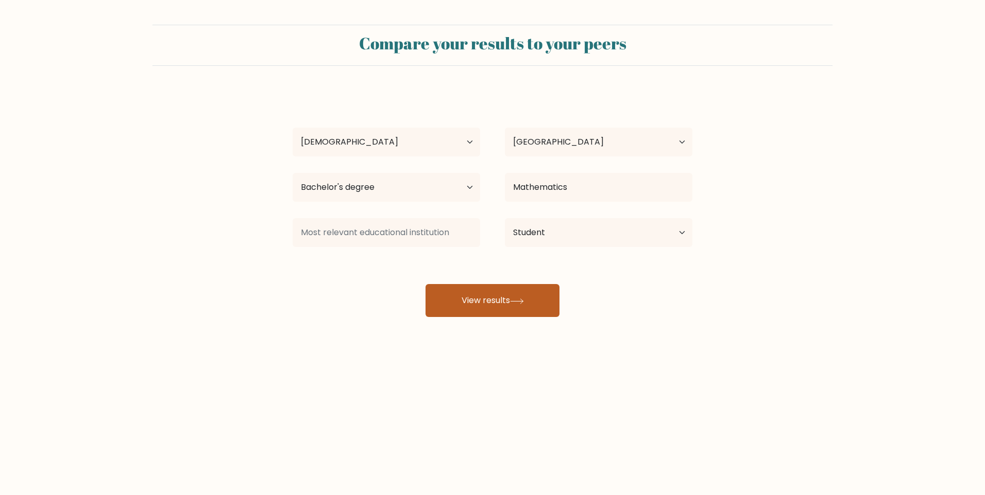
click at [534, 298] on button "View results" at bounding box center [492, 300] width 134 height 33
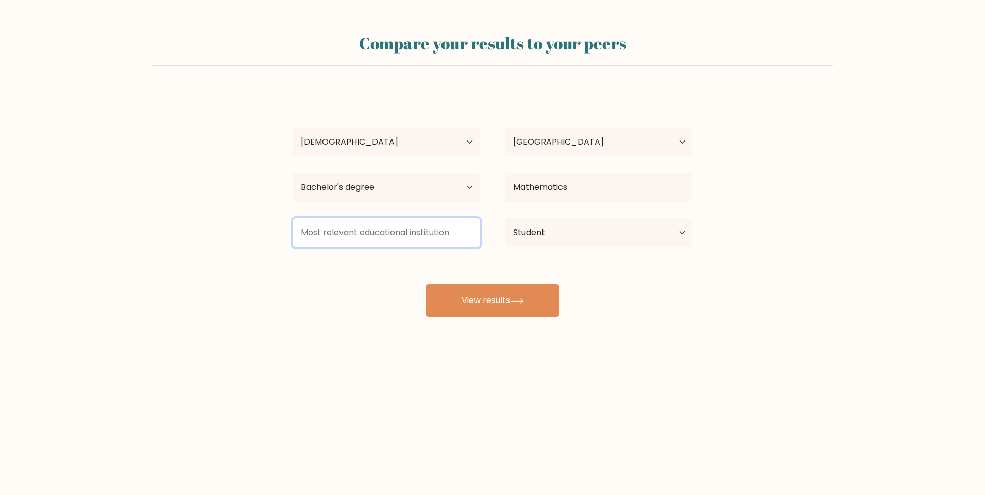
click at [439, 238] on input at bounding box center [386, 232] width 187 height 29
type input "S"
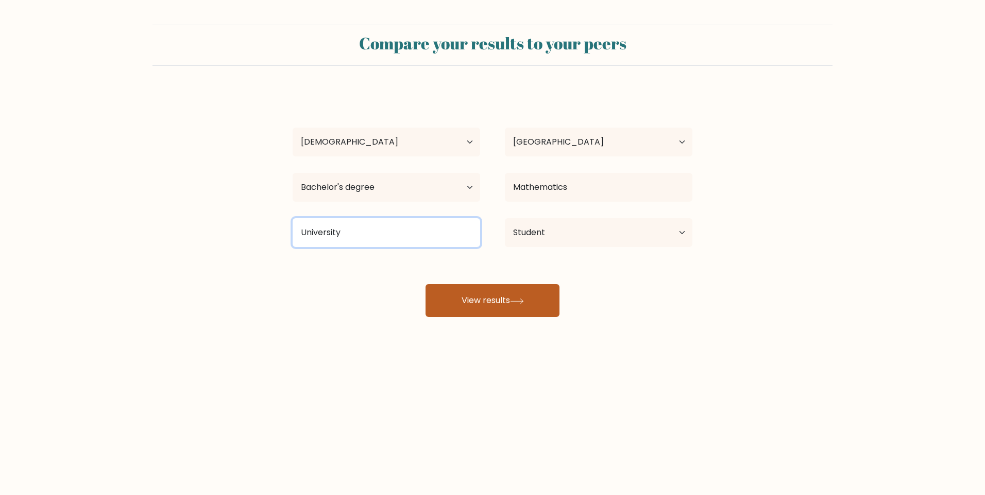
type input "University"
click at [521, 311] on button "View results" at bounding box center [492, 300] width 134 height 33
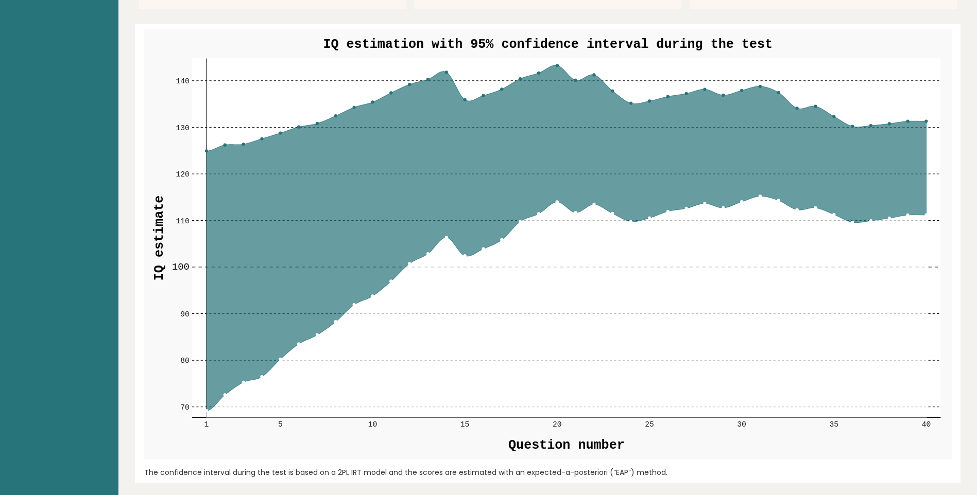
scroll to position [1133, 0]
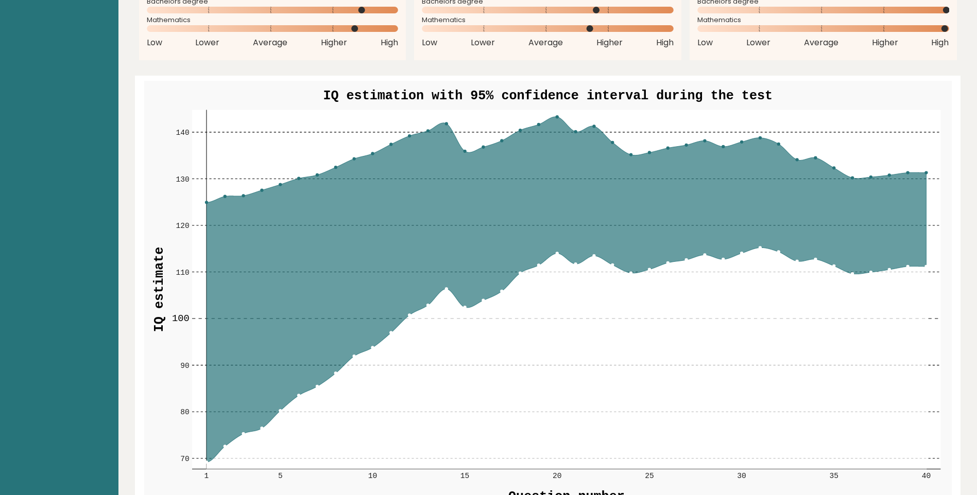
click at [576, 131] on circle at bounding box center [575, 132] width 3 height 3
click at [577, 261] on g "70 70 80 80 90 90 100 100 110 110 120 120 130 130 140 140 1 5 10 15 20 25 30 35…" at bounding box center [548, 296] width 808 height 431
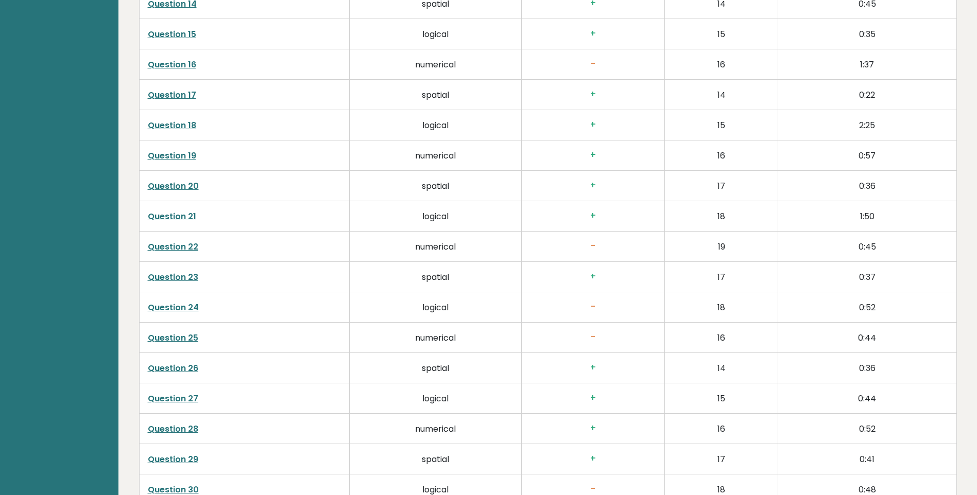
scroll to position [2621, 0]
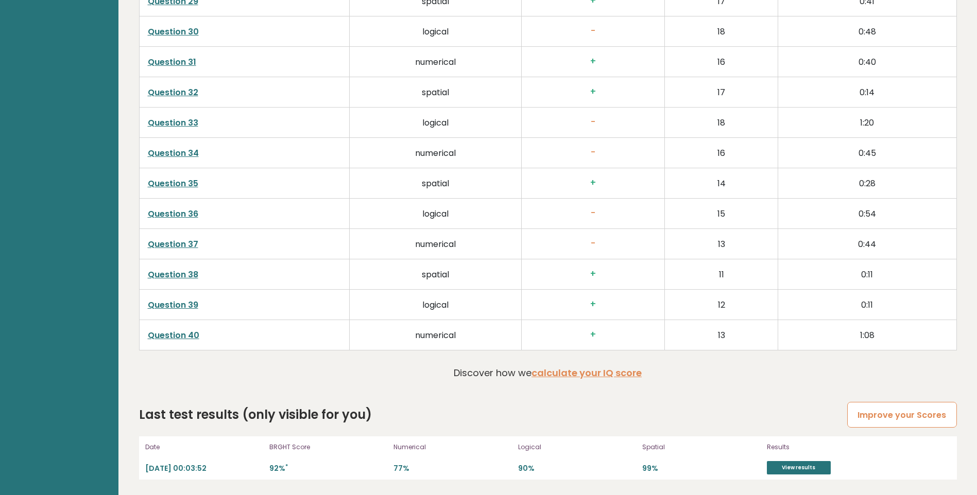
click at [875, 417] on link "Improve your Scores" at bounding box center [901, 415] width 109 height 26
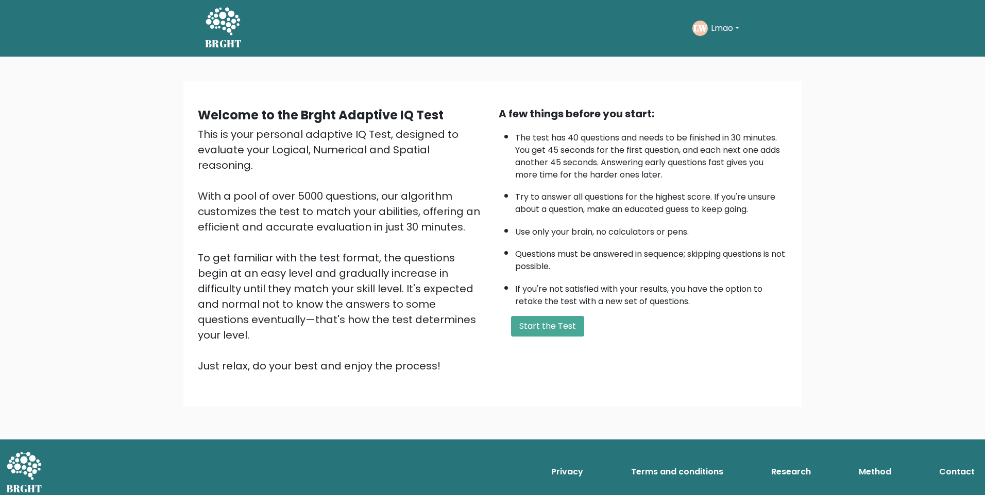
click at [708, 32] on button "Lmao" at bounding box center [725, 28] width 35 height 13
click at [722, 62] on link "Dashboard" at bounding box center [733, 55] width 81 height 16
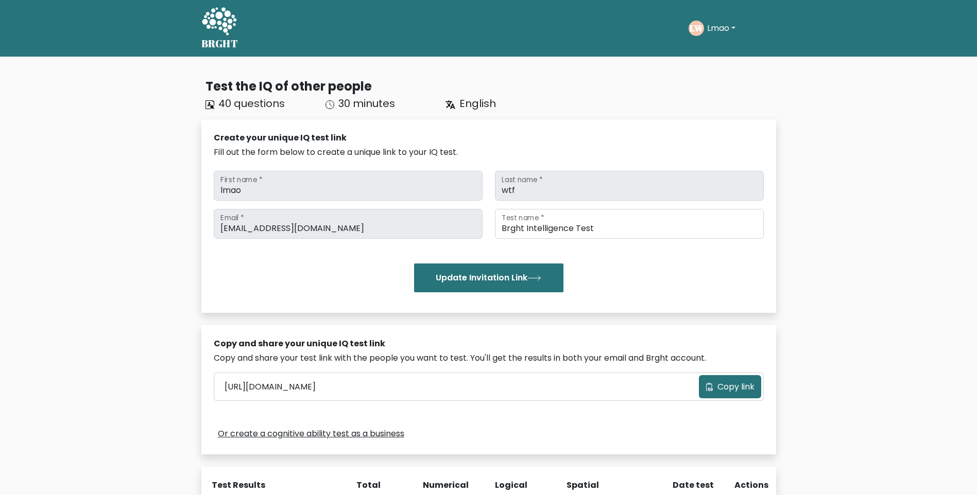
click at [728, 20] on div "LW Lmao Dashboard Profile Settings Logout" at bounding box center [733, 28] width 88 height 24
click at [727, 29] on button "Lmao" at bounding box center [721, 28] width 35 height 13
click at [729, 69] on link "Profile" at bounding box center [729, 66] width 81 height 16
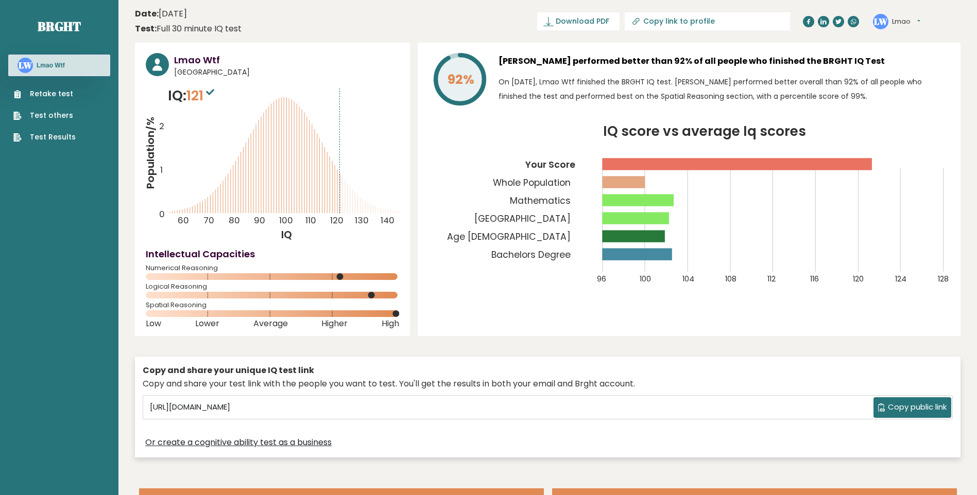
click at [371, 296] on circle at bounding box center [373, 295] width 7 height 7
click at [341, 204] on icon "Population/% IQ 0 1 2 60 70 80 90 100 110 120 130 140" at bounding box center [272, 163] width 253 height 157
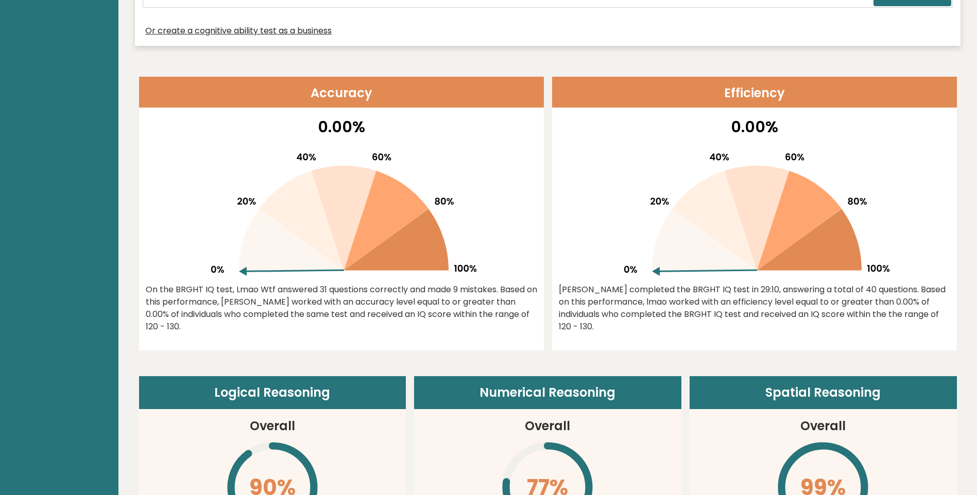
scroll to position [463, 0]
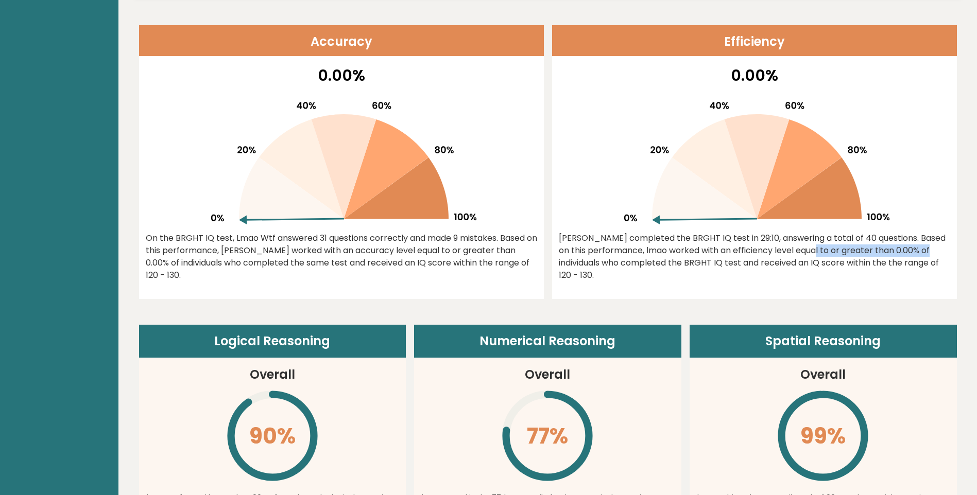
drag, startPoint x: 748, startPoint y: 248, endPoint x: 867, endPoint y: 252, distance: 119.0
click at [867, 252] on div "[PERSON_NAME] completed the BRGHT IQ test in 29:10, answering a total of 40 que…" at bounding box center [754, 256] width 391 height 49
drag, startPoint x: 850, startPoint y: 253, endPoint x: 885, endPoint y: 253, distance: 35.0
click at [885, 253] on div "[PERSON_NAME] completed the BRGHT IQ test in 29:10, answering a total of 40 que…" at bounding box center [754, 256] width 391 height 49
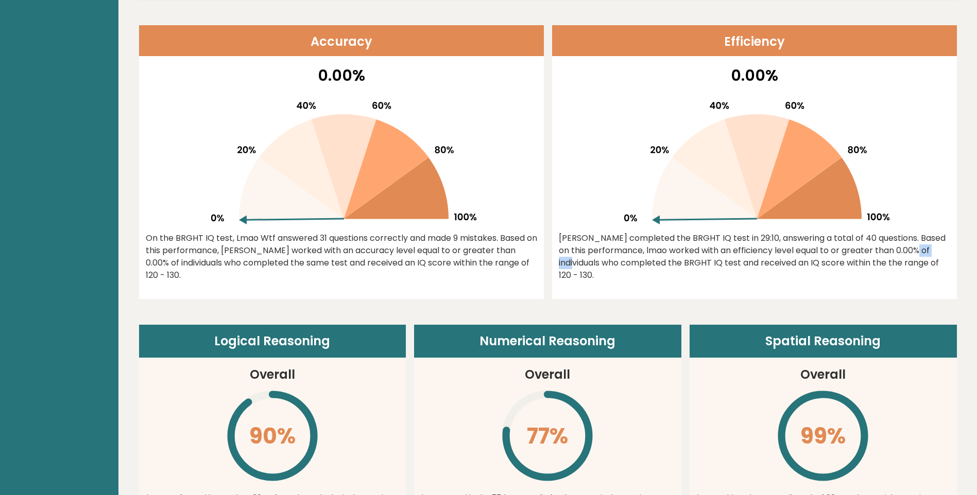
drag, startPoint x: 885, startPoint y: 253, endPoint x: 878, endPoint y: 256, distance: 7.7
click at [878, 256] on div "[PERSON_NAME] completed the BRGHT IQ test in 29:10, answering a total of 40 que…" at bounding box center [754, 256] width 391 height 49
drag, startPoint x: 846, startPoint y: 251, endPoint x: 884, endPoint y: 255, distance: 38.8
click at [884, 255] on div "[PERSON_NAME] completed the BRGHT IQ test in 29:10, answering a total of 40 que…" at bounding box center [754, 256] width 391 height 49
drag, startPoint x: 884, startPoint y: 255, endPoint x: 870, endPoint y: 260, distance: 15.0
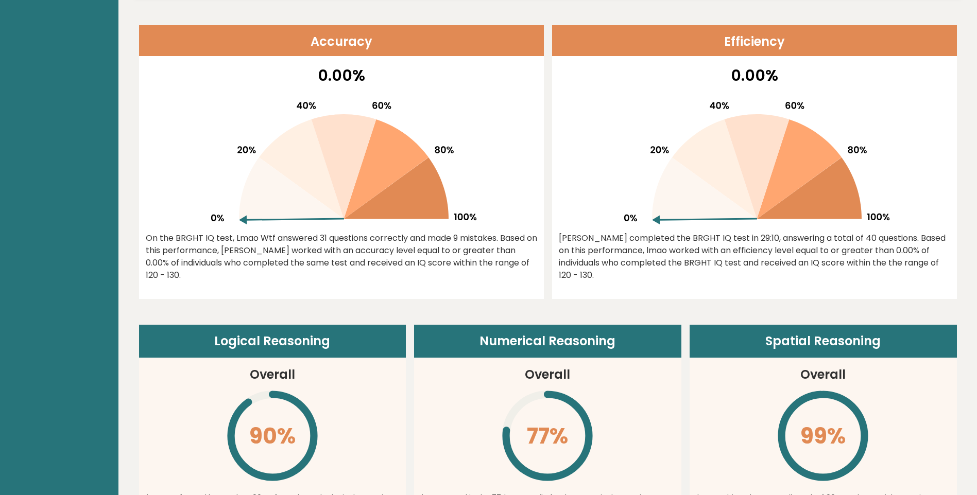
click at [870, 260] on div "[PERSON_NAME] completed the BRGHT IQ test in 29:10, answering a total of 40 que…" at bounding box center [754, 256] width 391 height 49
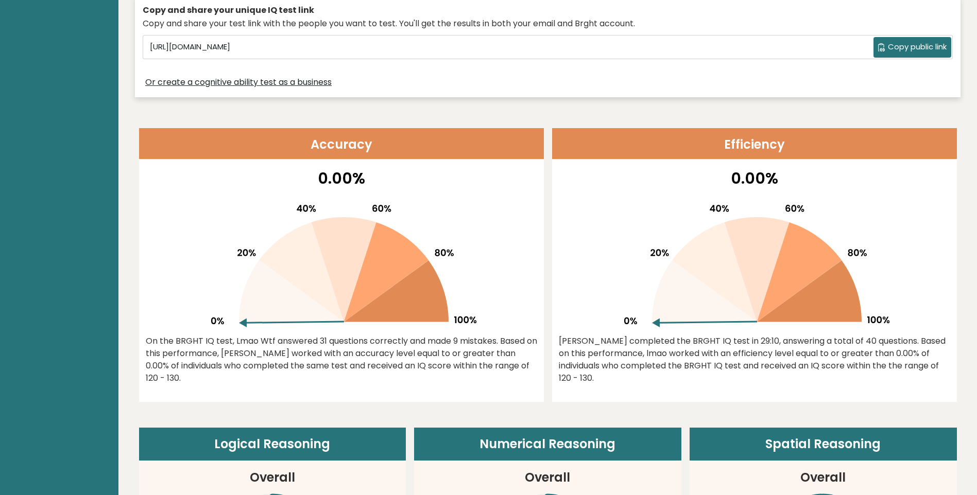
scroll to position [309, 0]
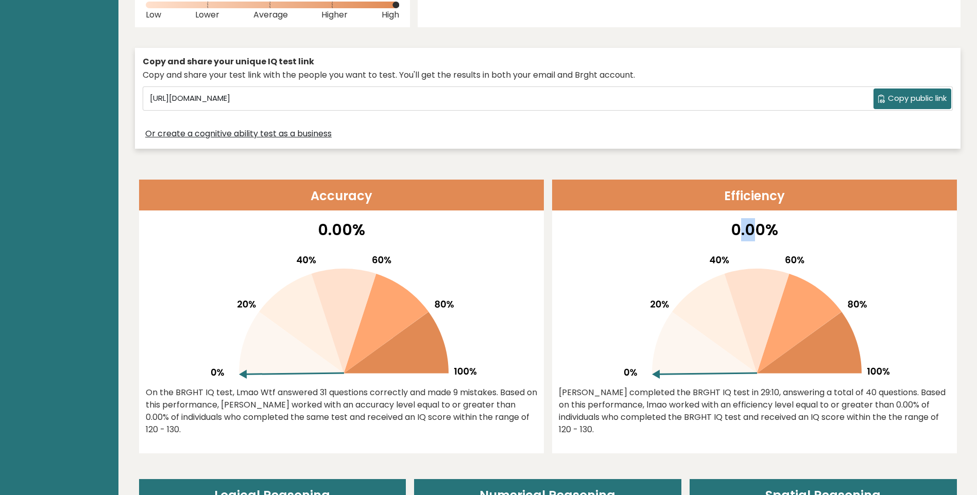
drag, startPoint x: 749, startPoint y: 230, endPoint x: 762, endPoint y: 233, distance: 13.2
click at [762, 233] on p "0.00%" at bounding box center [754, 229] width 391 height 23
drag, startPoint x: 762, startPoint y: 233, endPoint x: 661, endPoint y: 268, distance: 106.5
click at [665, 268] on icon at bounding box center [754, 313] width 270 height 131
drag, startPoint x: 334, startPoint y: 228, endPoint x: 445, endPoint y: 238, distance: 111.7
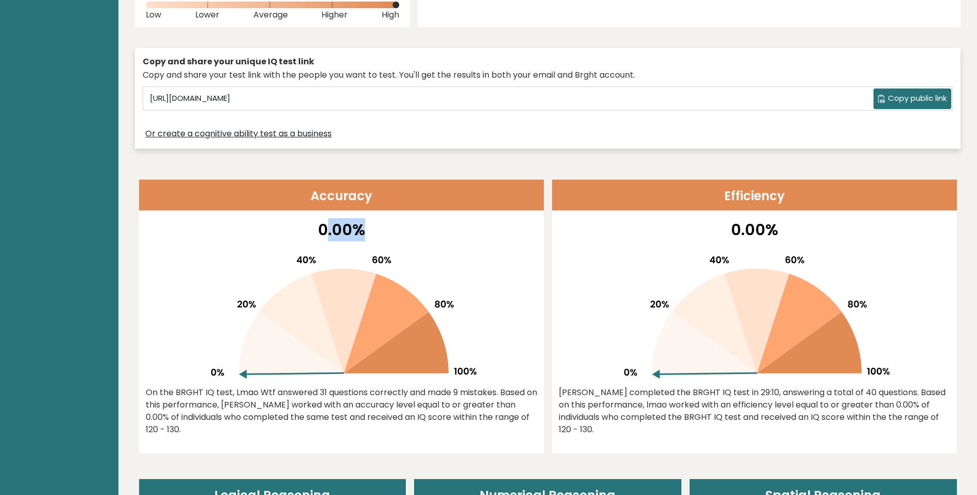
click at [445, 238] on p "0.00%" at bounding box center [341, 229] width 391 height 23
drag, startPoint x: 445, startPoint y: 238, endPoint x: 396, endPoint y: 242, distance: 49.6
click at [396, 242] on p "0.00%" at bounding box center [341, 229] width 391 height 23
drag, startPoint x: 342, startPoint y: 219, endPoint x: 399, endPoint y: 231, distance: 57.3
click at [399, 231] on p "0.00%" at bounding box center [341, 229] width 391 height 23
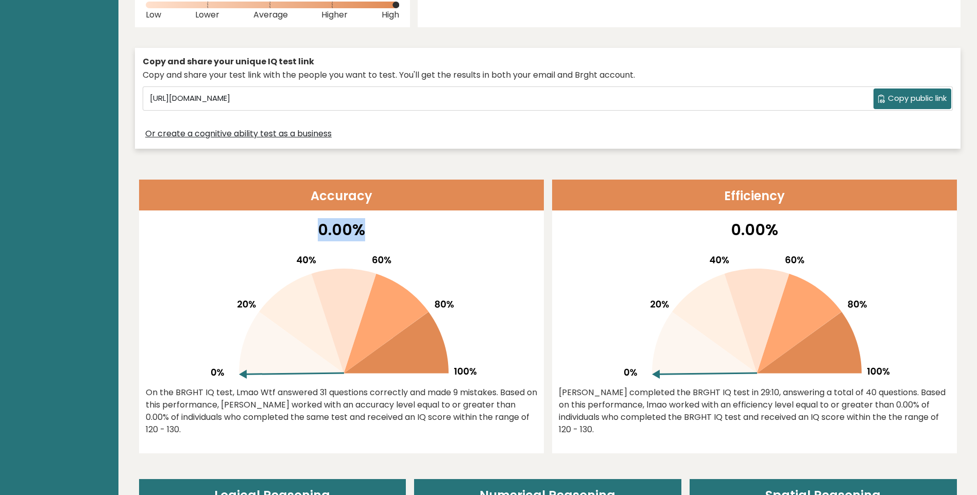
click at [397, 234] on p "0.00%" at bounding box center [341, 229] width 391 height 23
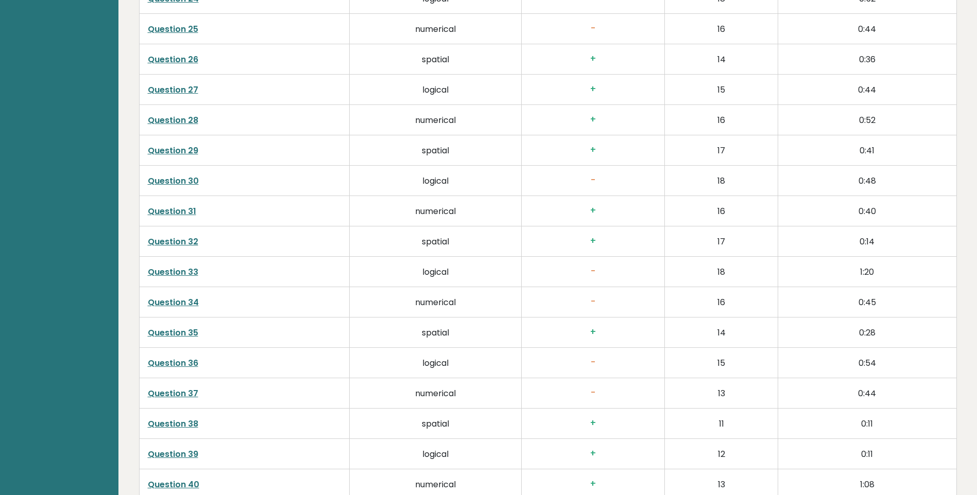
scroll to position [2621, 0]
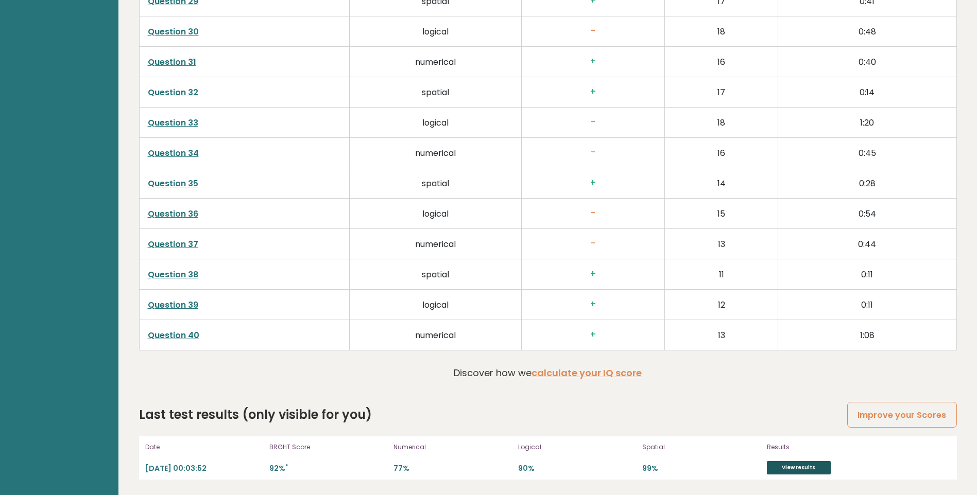
click at [790, 470] on link "View results" at bounding box center [799, 467] width 64 height 13
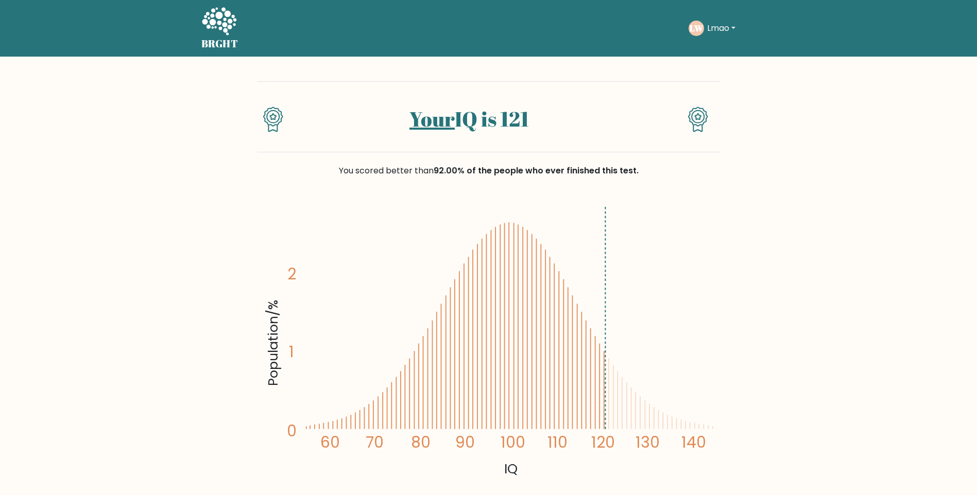
click at [440, 126] on link "Your" at bounding box center [431, 119] width 45 height 28
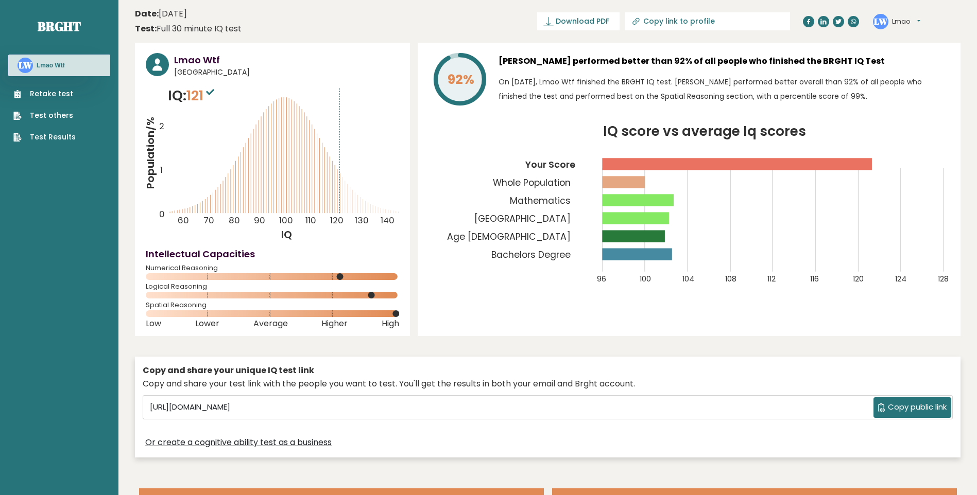
click at [66, 136] on link "Test Results" at bounding box center [44, 137] width 62 height 11
click at [59, 117] on link "Test others" at bounding box center [44, 115] width 62 height 11
click at [36, 95] on link "Retake test" at bounding box center [44, 94] width 62 height 11
click at [285, 102] on icon "Population/% IQ 0 1 2 60 70 80 90 100 110 120 130 140" at bounding box center [272, 163] width 253 height 157
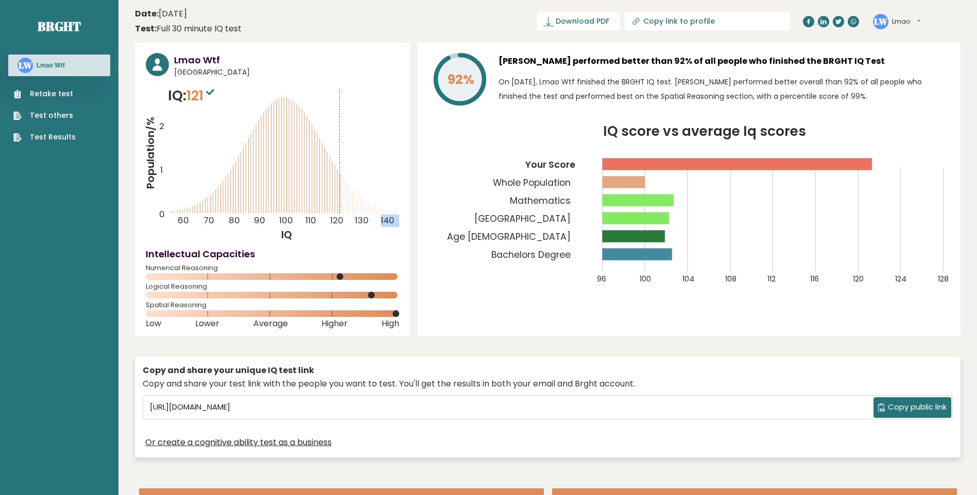
click at [285, 102] on icon "Population/% IQ 0 1 2 60 70 80 90 100 110 120 130 140" at bounding box center [272, 163] width 253 height 157
click at [671, 200] on rect at bounding box center [639, 200] width 72 height 12
